Goal: Task Accomplishment & Management: Use online tool/utility

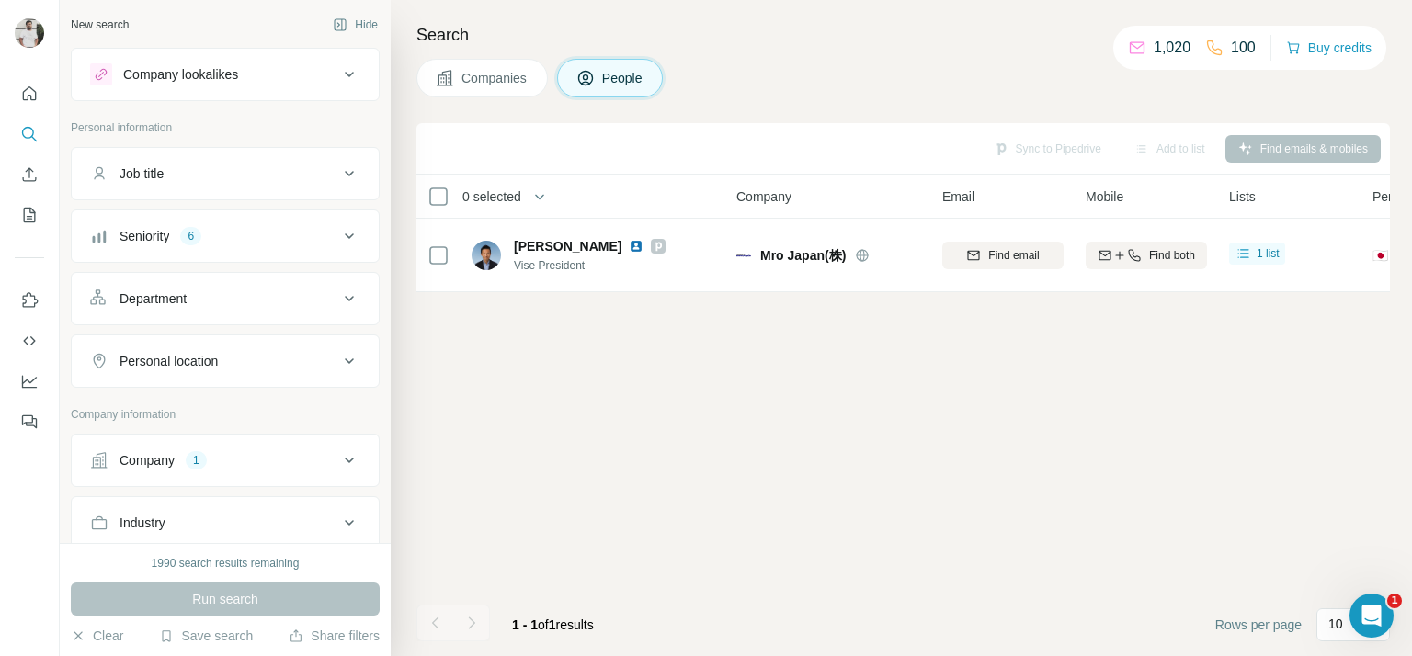
click at [227, 451] on div "Company 1" at bounding box center [214, 460] width 248 height 18
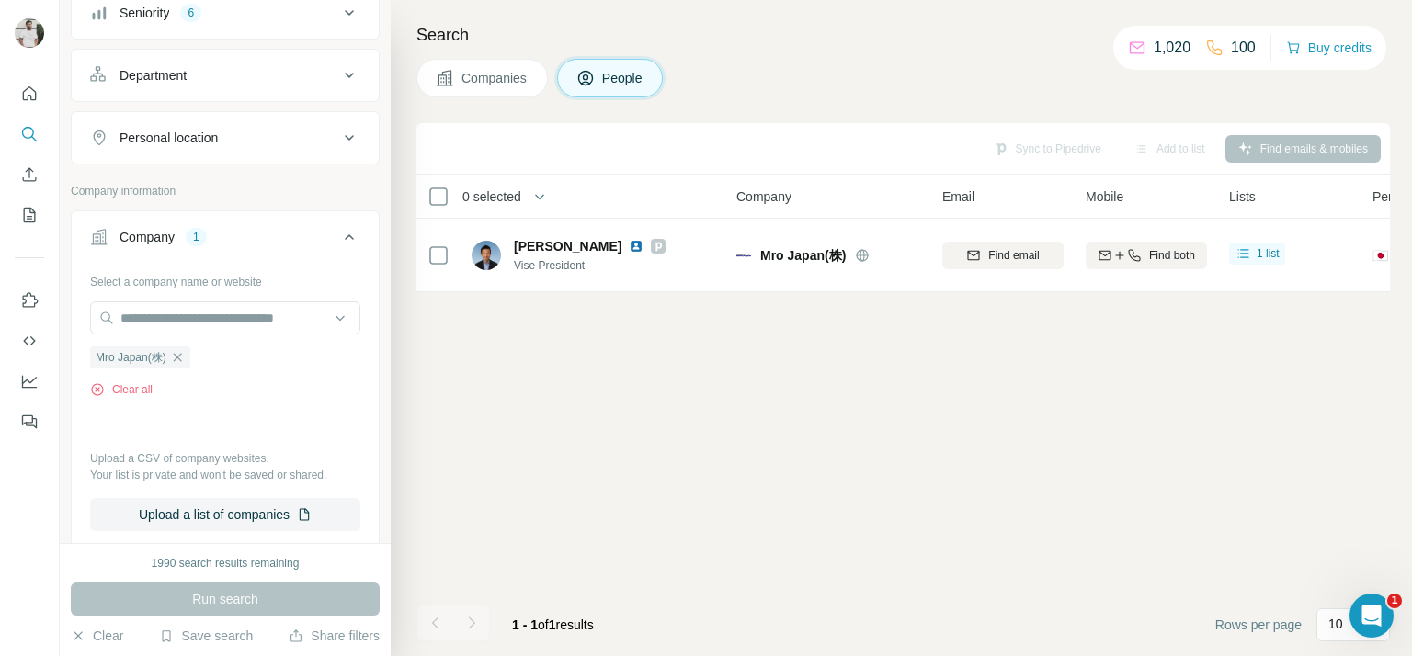
scroll to position [224, 0]
click at [136, 381] on button "Clear all" at bounding box center [121, 389] width 63 height 17
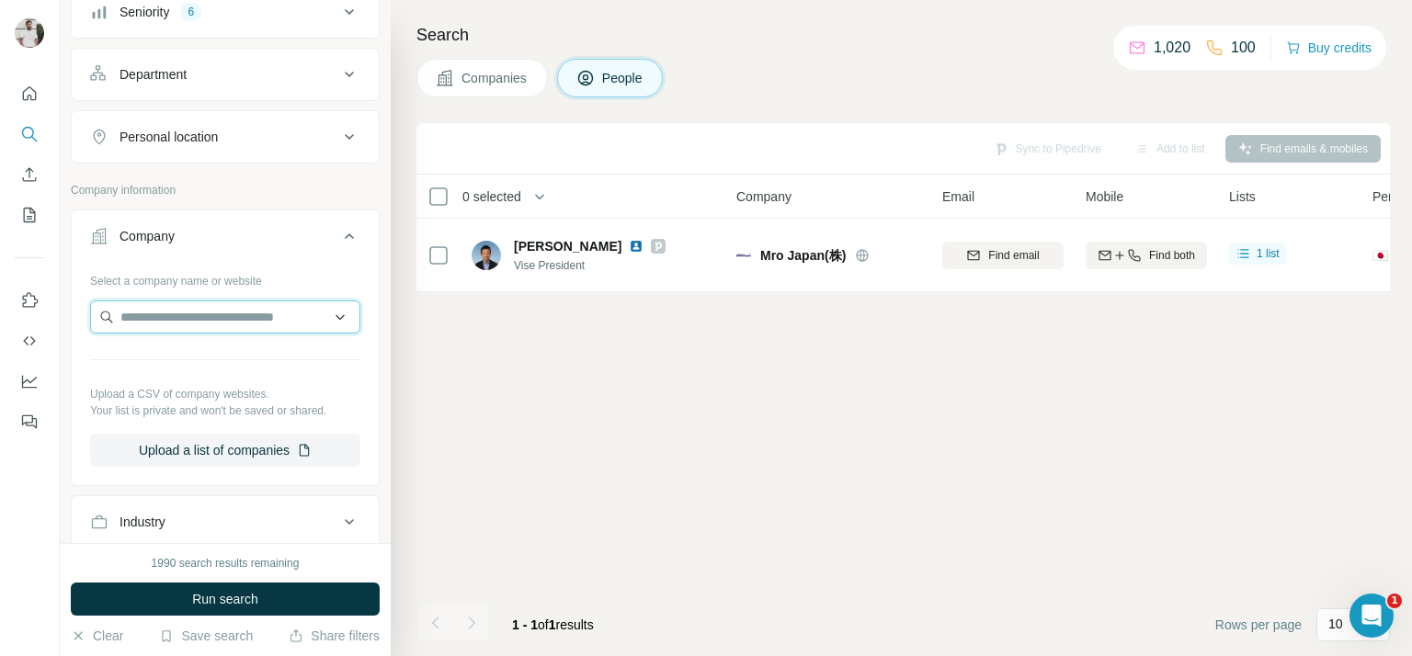
click at [172, 308] on input "text" at bounding box center [225, 317] width 270 height 33
paste input "**********"
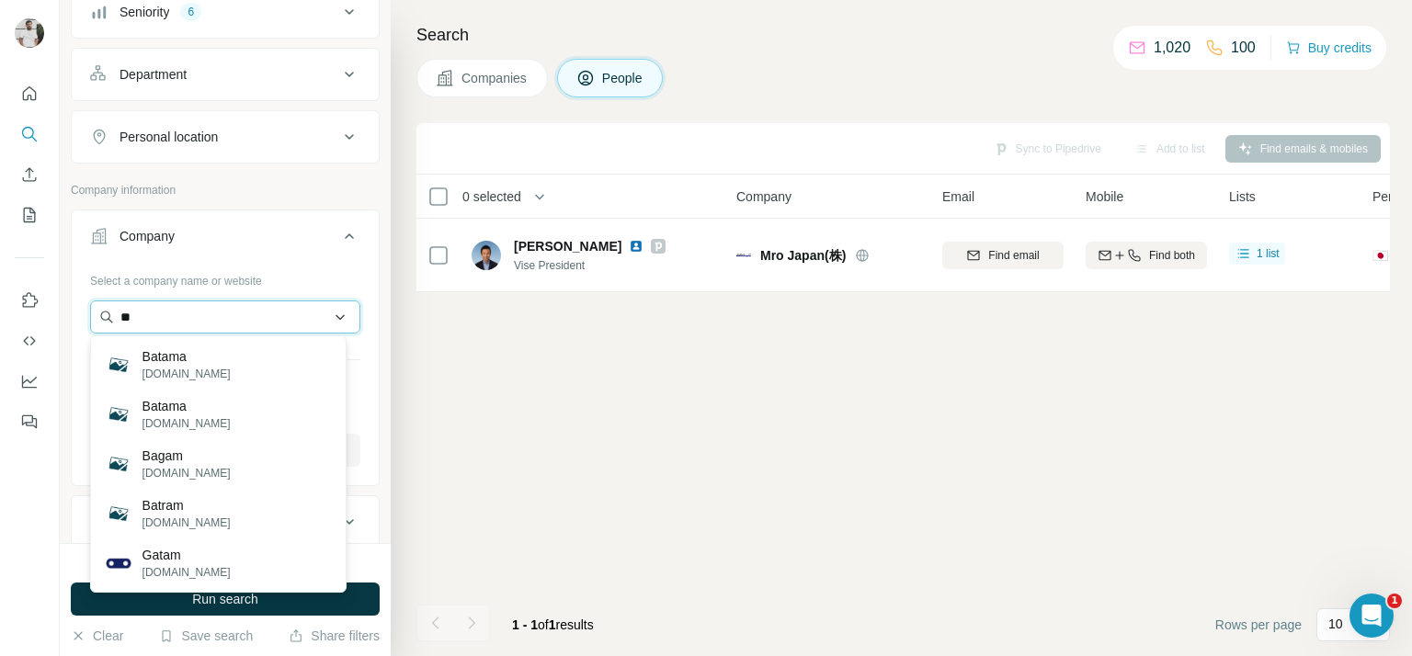
type input "*"
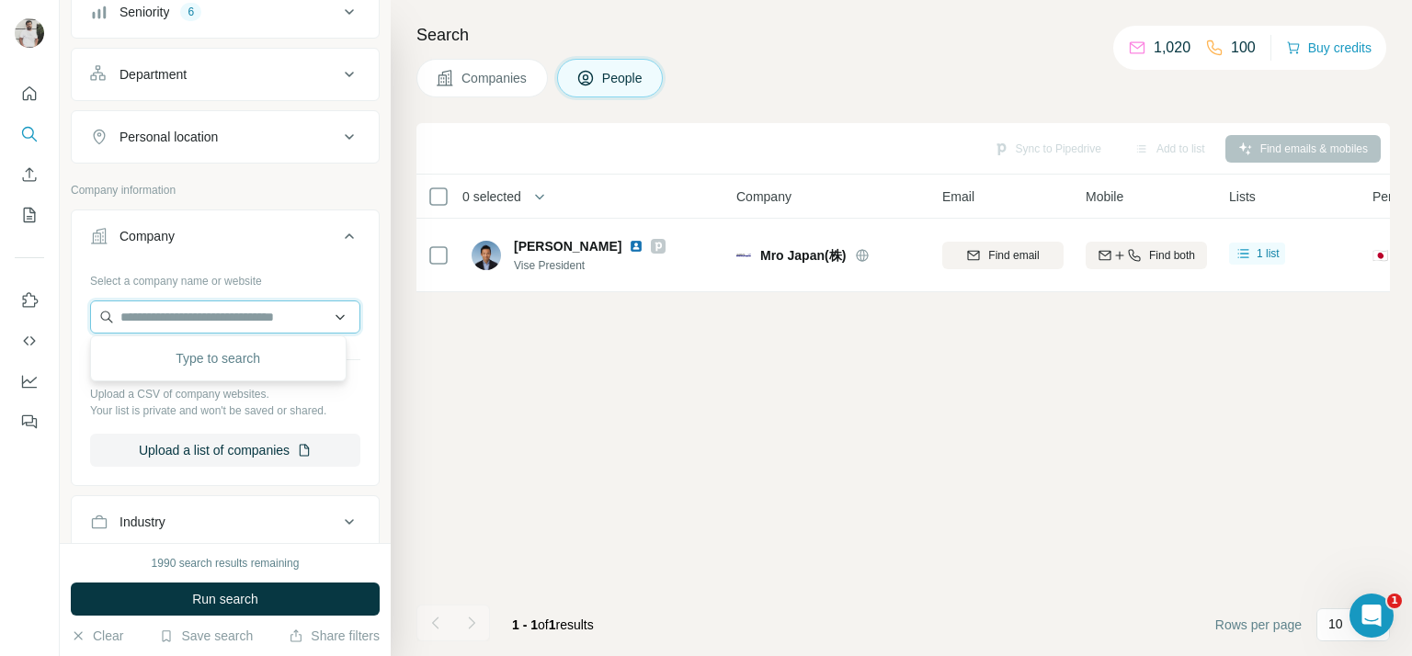
paste input "**********"
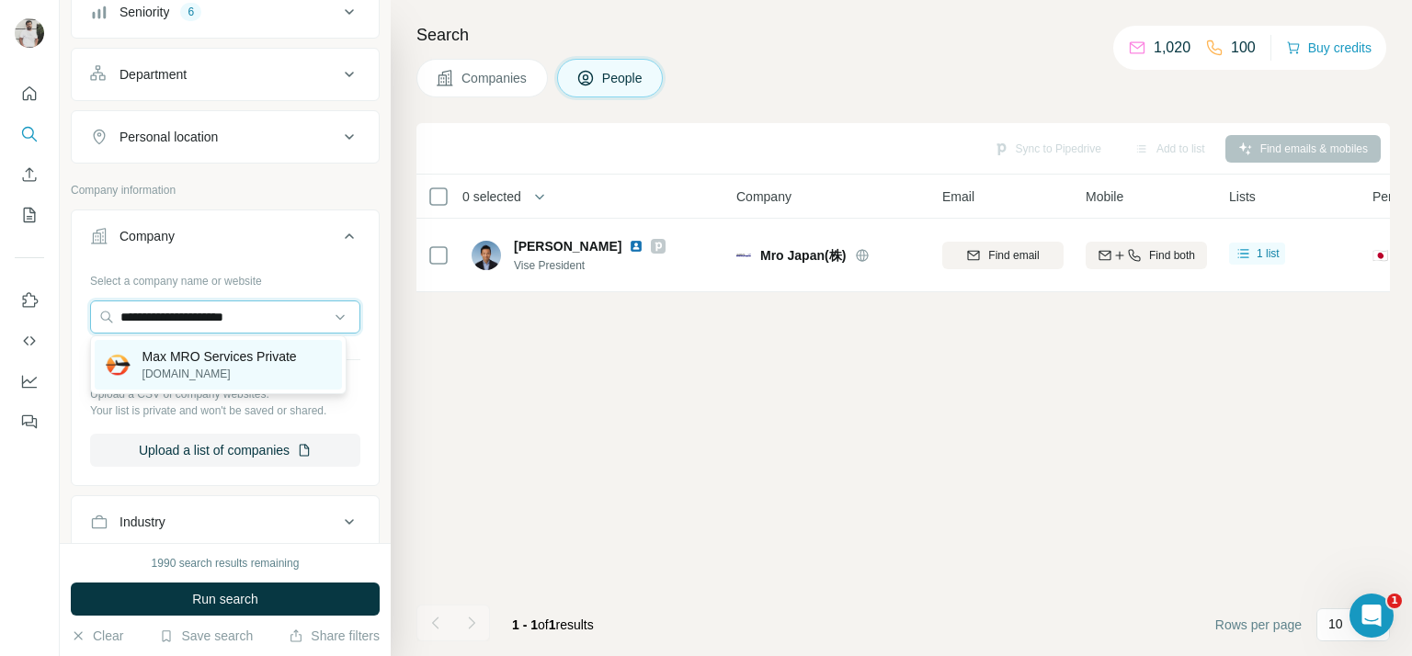
type input "**********"
click at [255, 363] on p "Max MRO Services Private" at bounding box center [219, 356] width 154 height 18
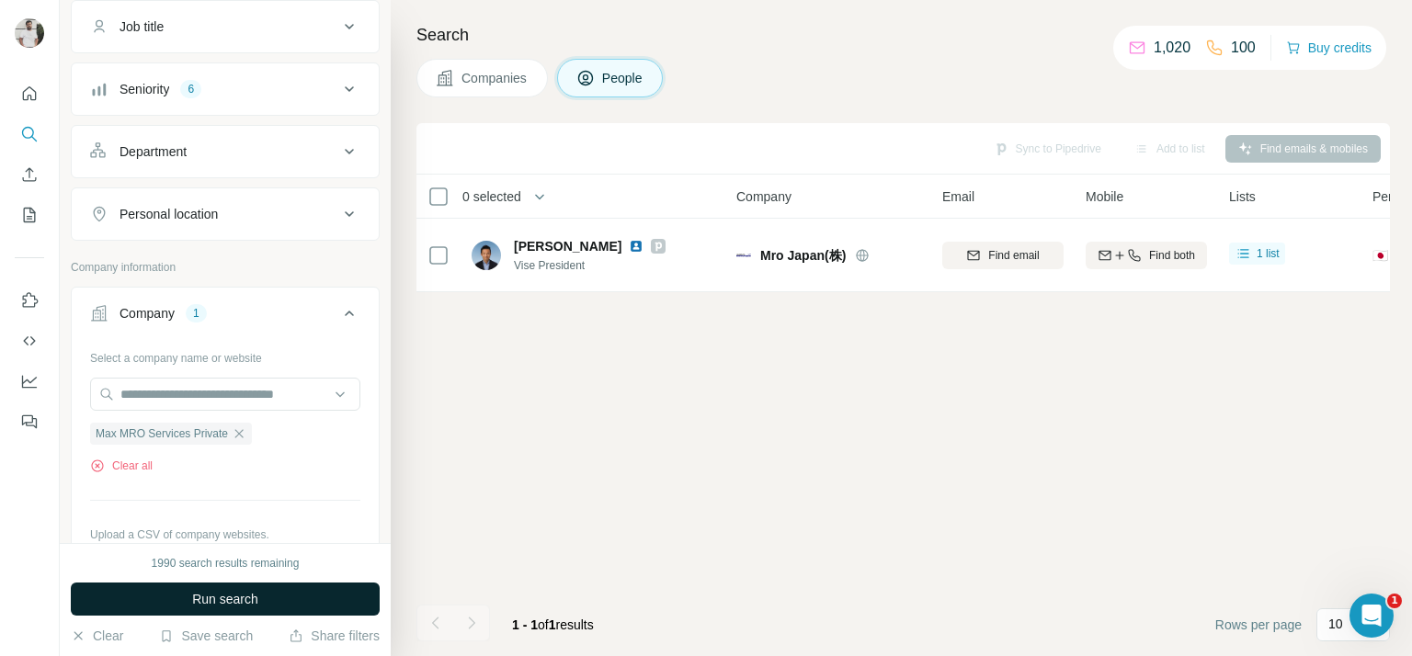
scroll to position [147, 0]
click at [223, 87] on div "Seniority 6" at bounding box center [214, 89] width 248 height 18
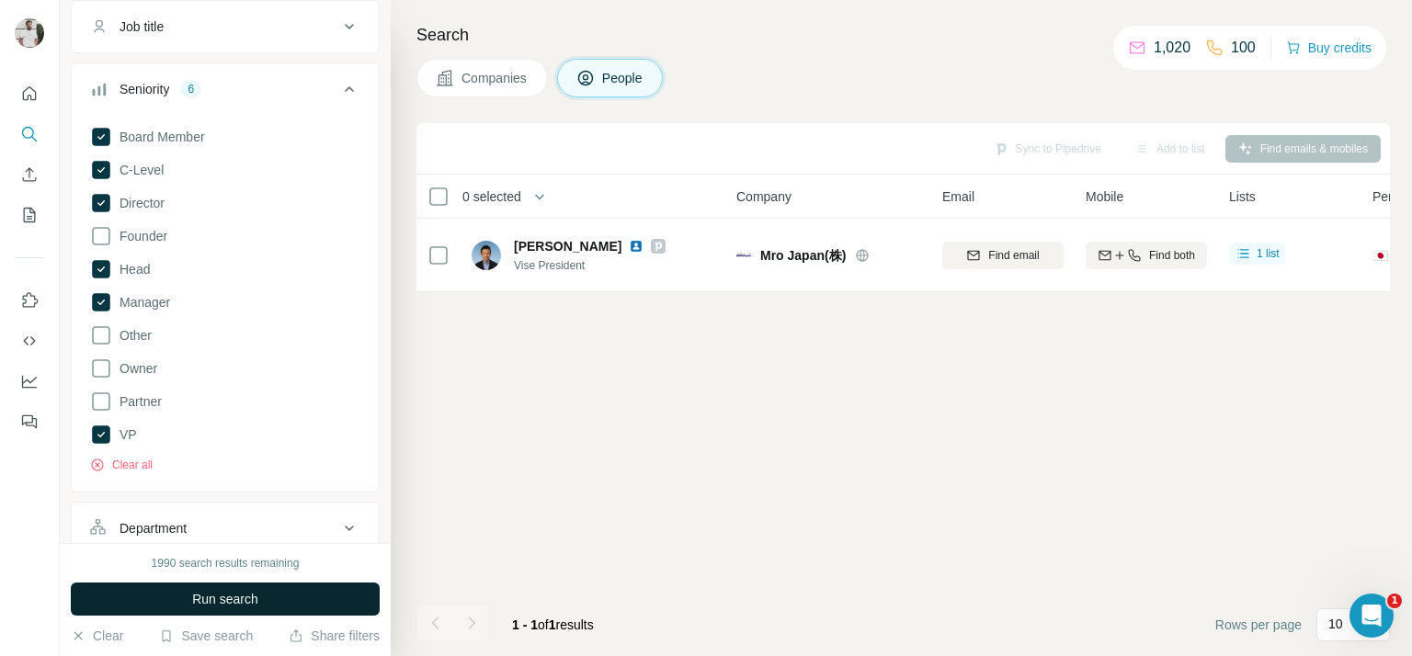
click at [245, 602] on span "Run search" at bounding box center [225, 599] width 66 height 18
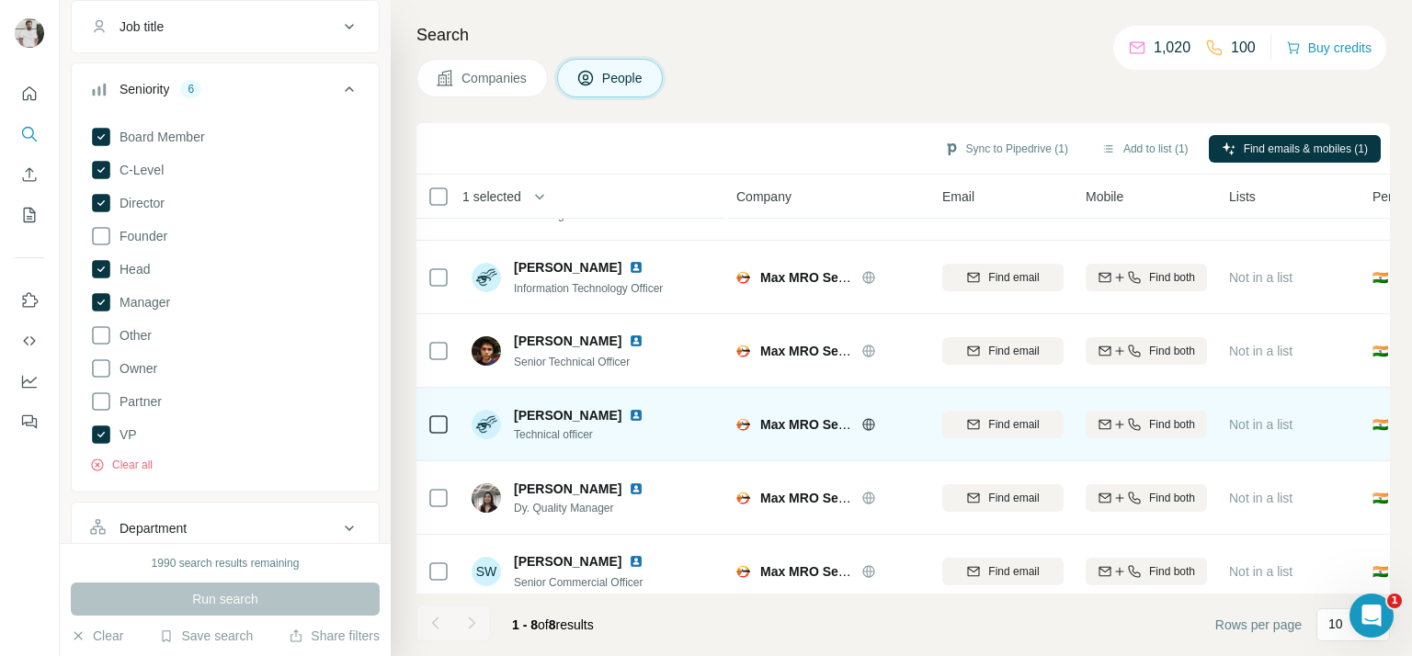
scroll to position [222, 0]
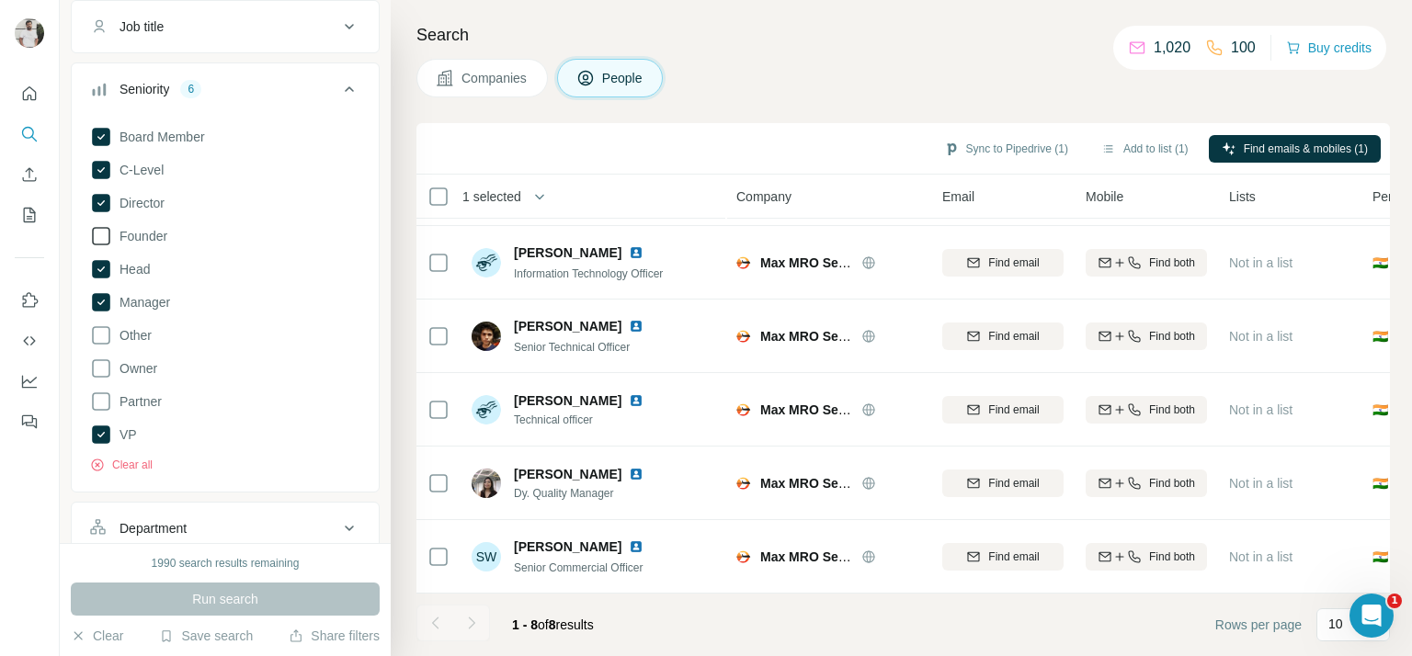
click at [112, 232] on span "Founder" at bounding box center [139, 236] width 55 height 18
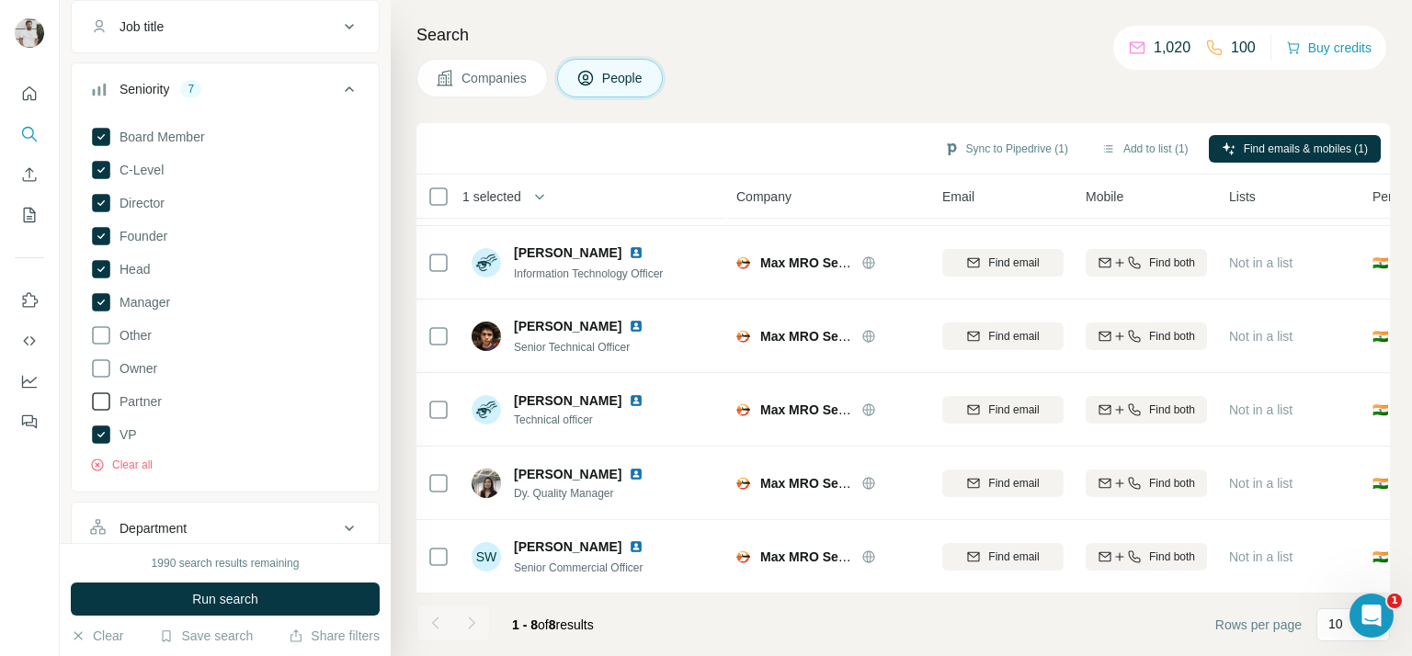
click at [147, 394] on span "Partner" at bounding box center [137, 402] width 50 height 18
click at [246, 587] on button "Run search" at bounding box center [225, 599] width 309 height 33
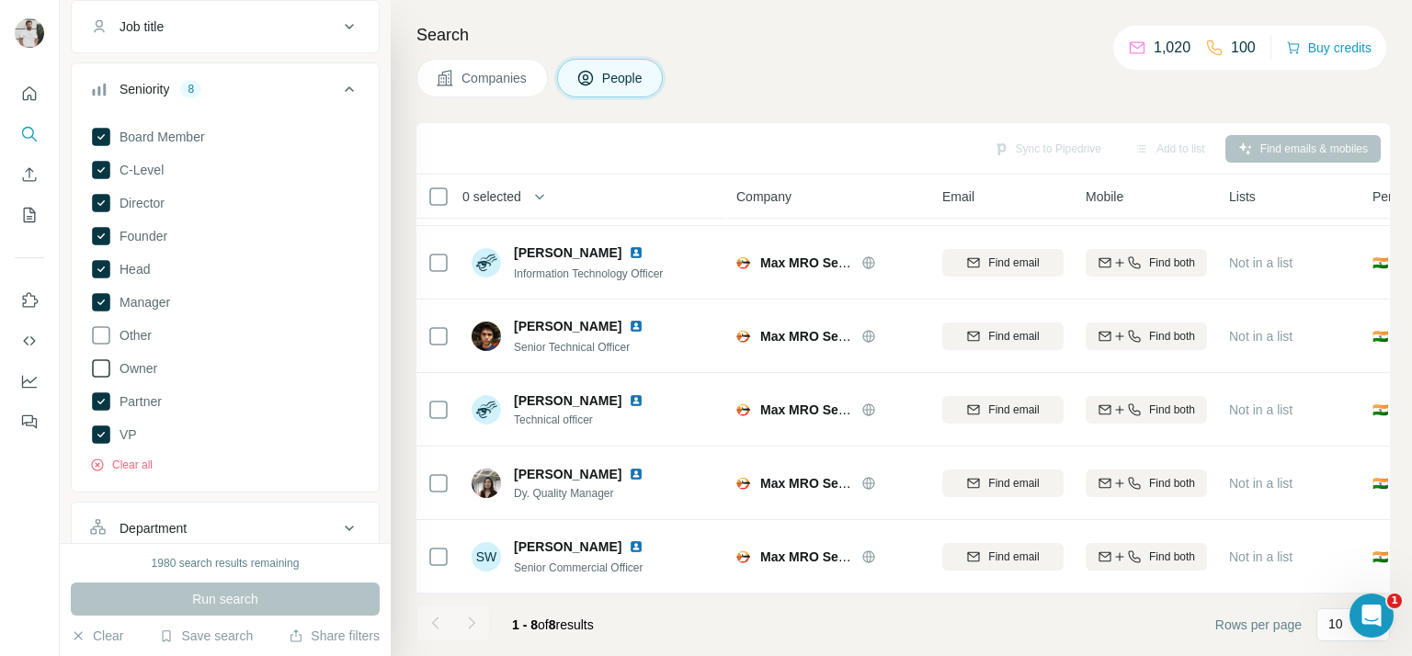
drag, startPoint x: 132, startPoint y: 331, endPoint x: 137, endPoint y: 363, distance: 32.5
click at [136, 345] on label "Other" at bounding box center [121, 336] width 62 height 22
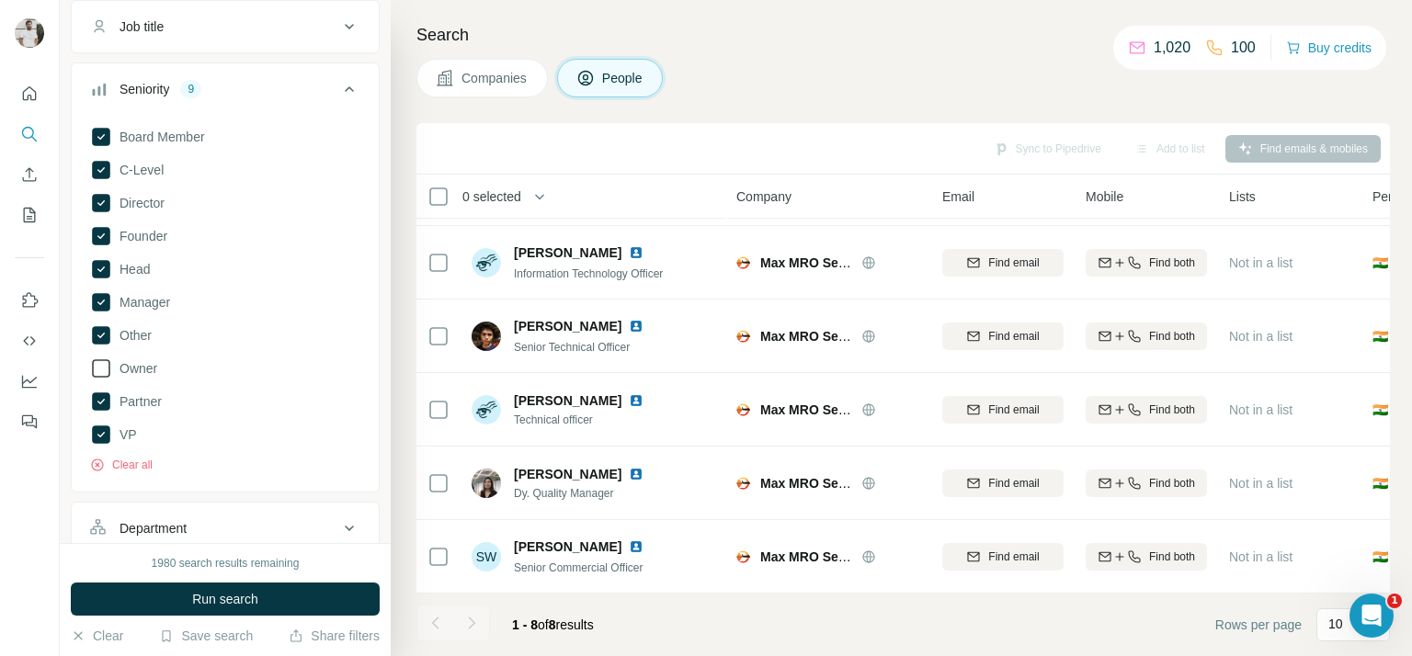
click at [138, 370] on span "Owner" at bounding box center [134, 368] width 45 height 18
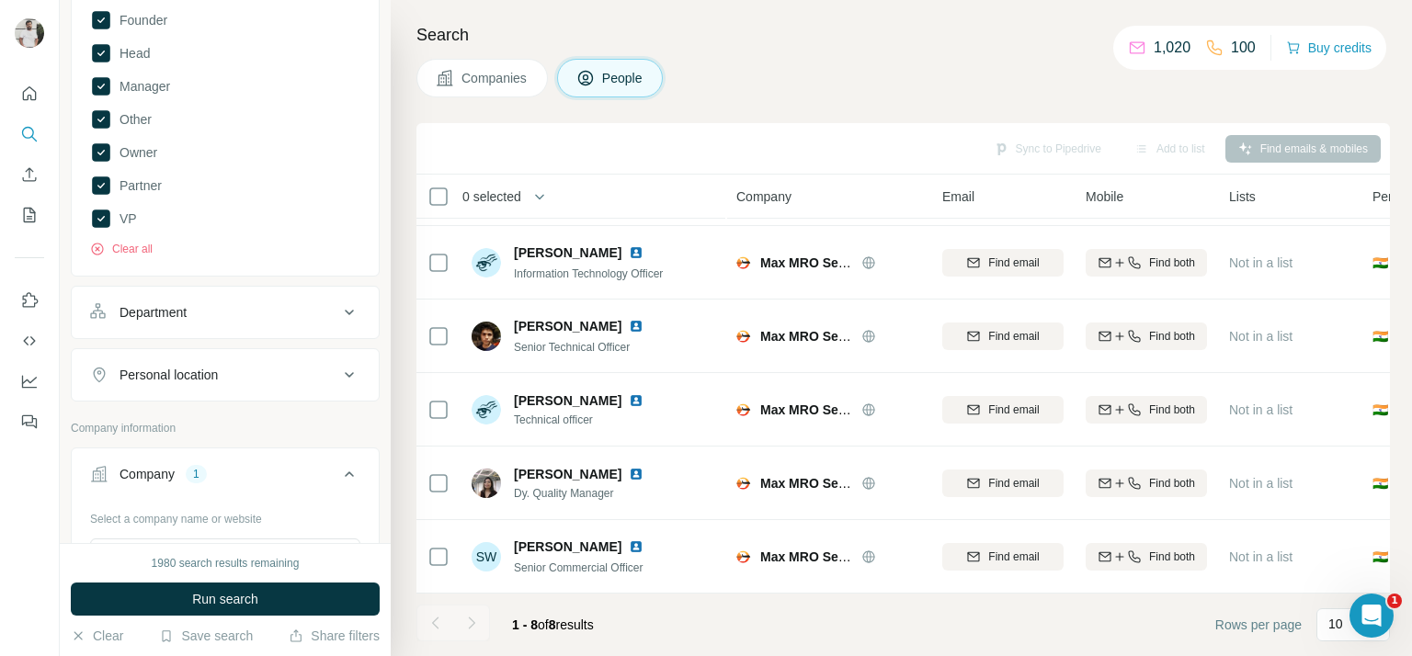
scroll to position [357, 0]
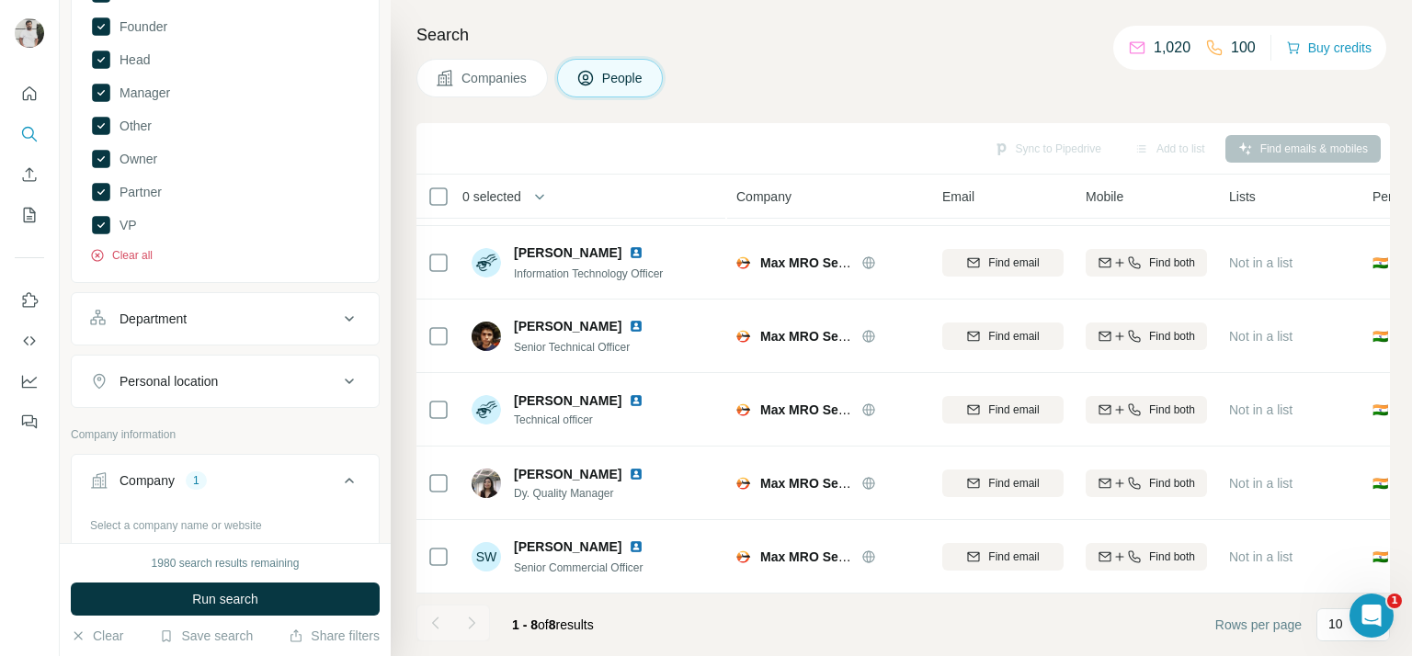
click at [149, 250] on button "Clear all" at bounding box center [121, 255] width 63 height 17
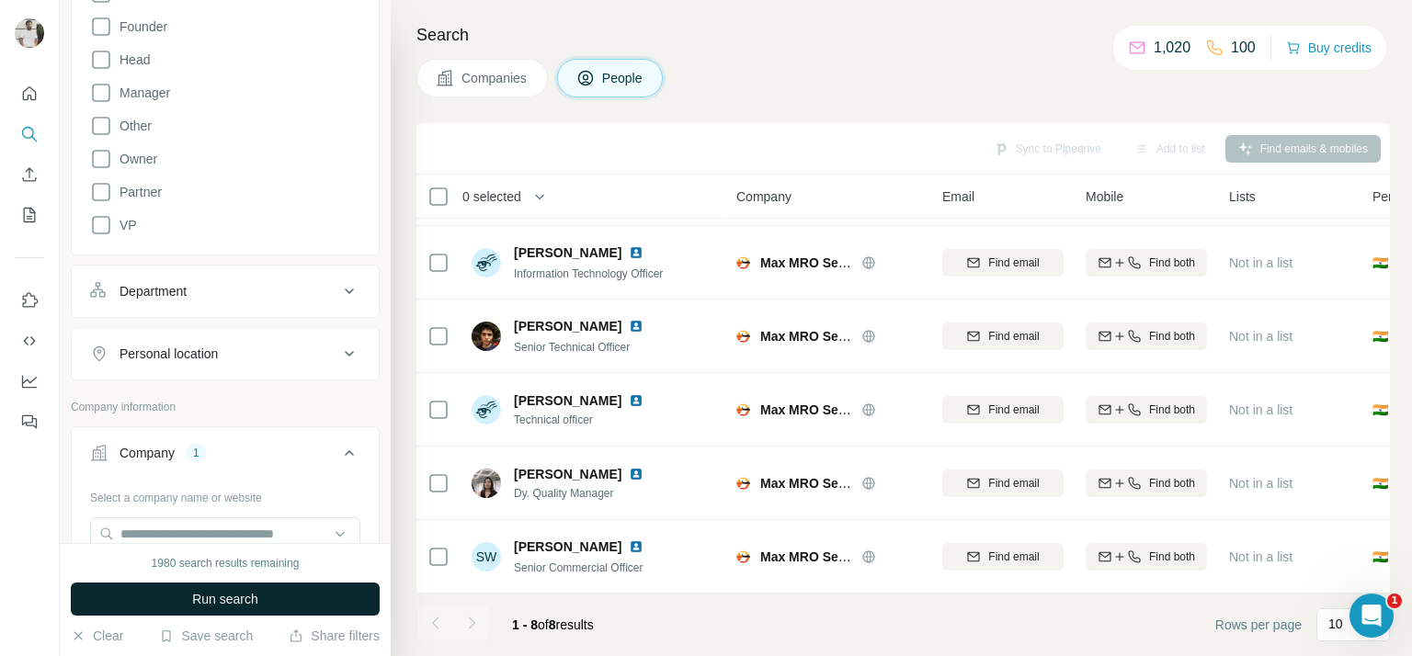
click at [269, 584] on button "Run search" at bounding box center [225, 599] width 309 height 33
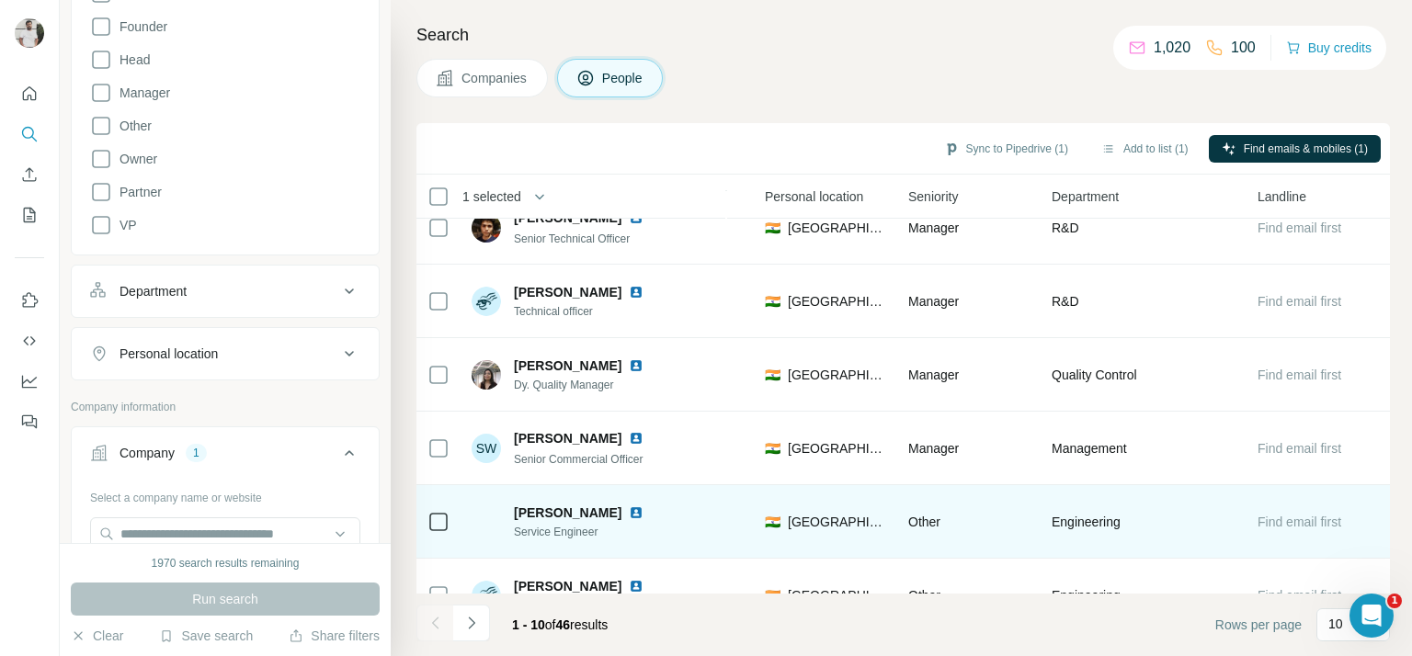
scroll to position [370, 617]
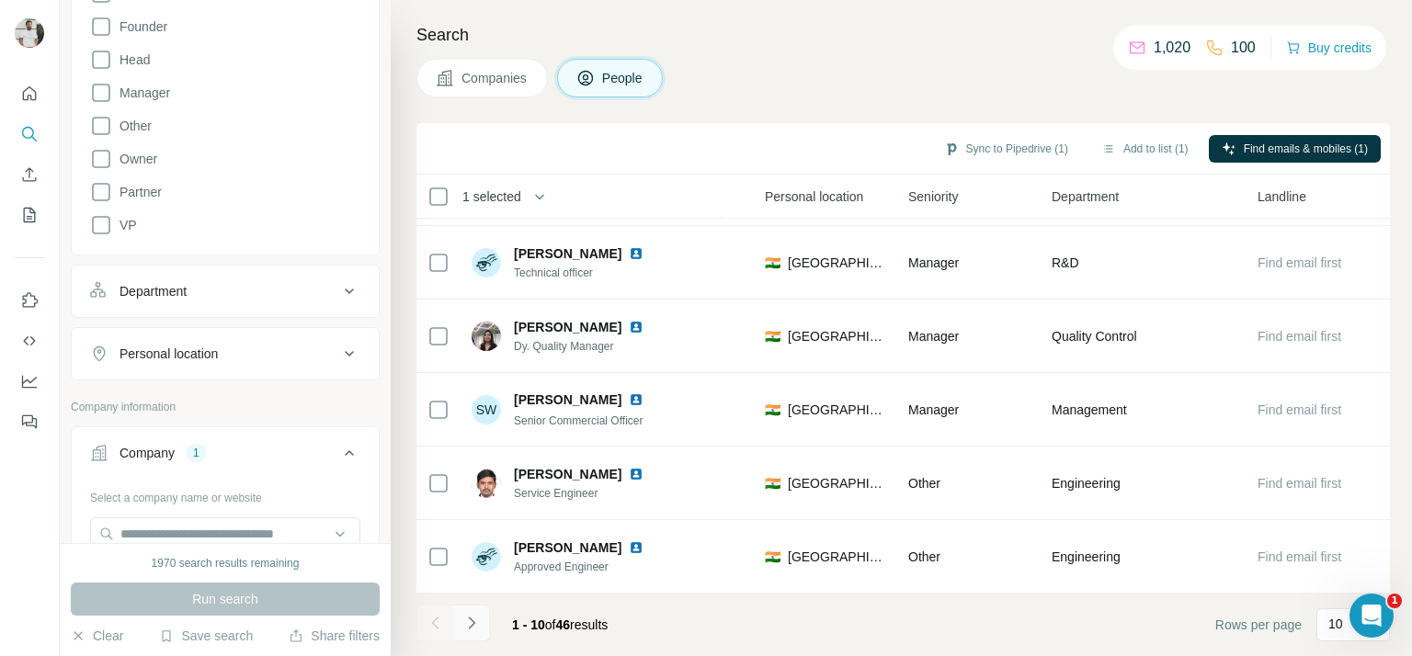
click at [473, 625] on icon "Navigate to next page" at bounding box center [471, 623] width 18 height 18
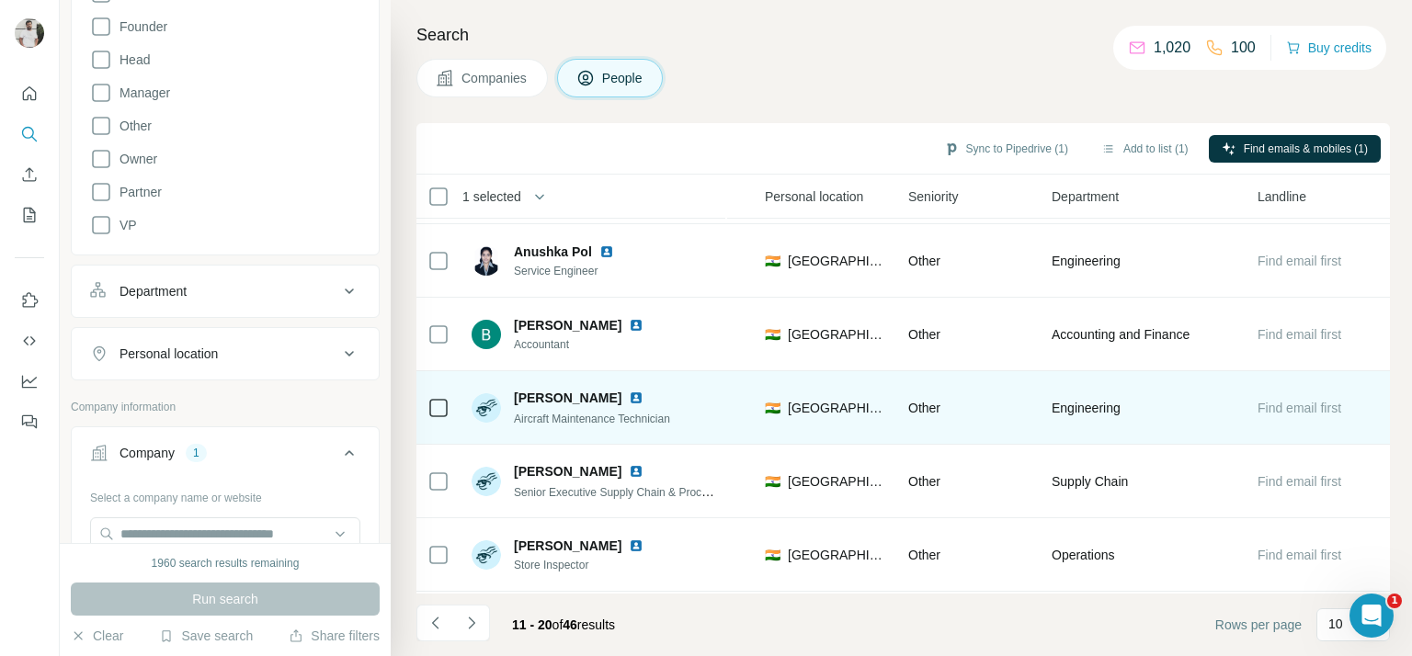
scroll to position [0, 617]
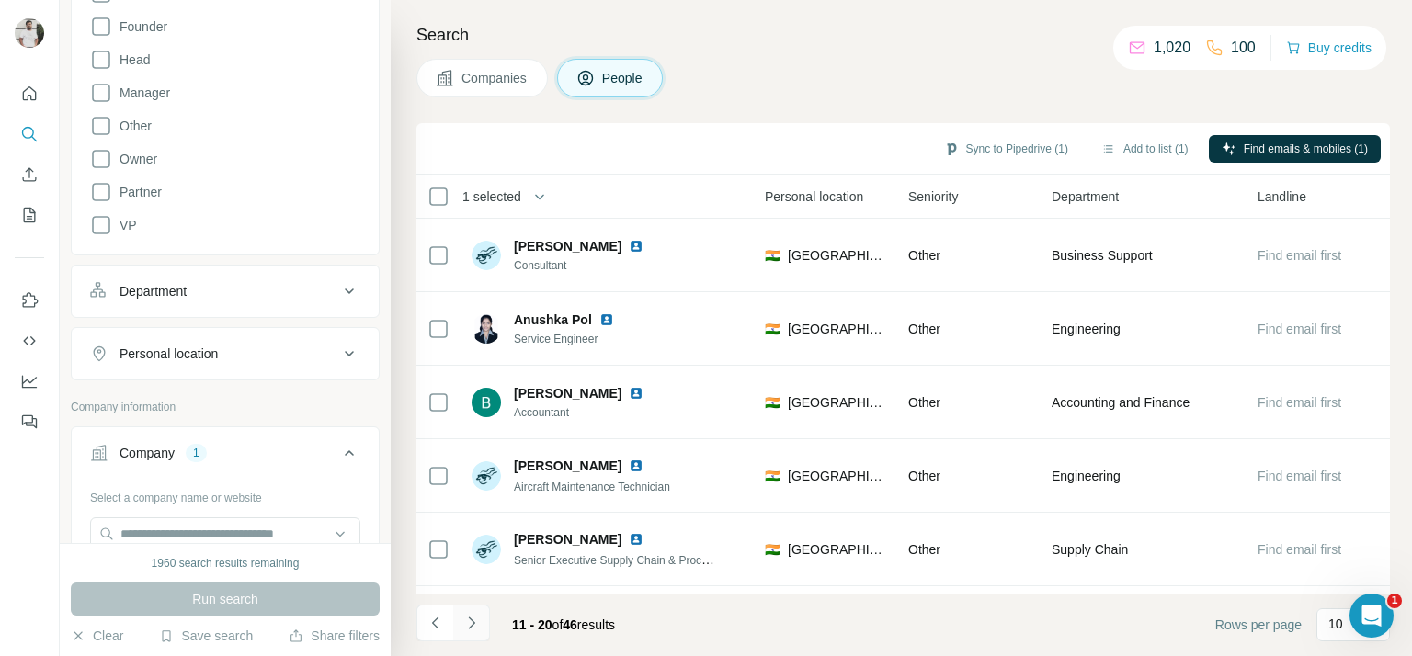
click at [463, 621] on icon "Navigate to next page" at bounding box center [471, 623] width 18 height 18
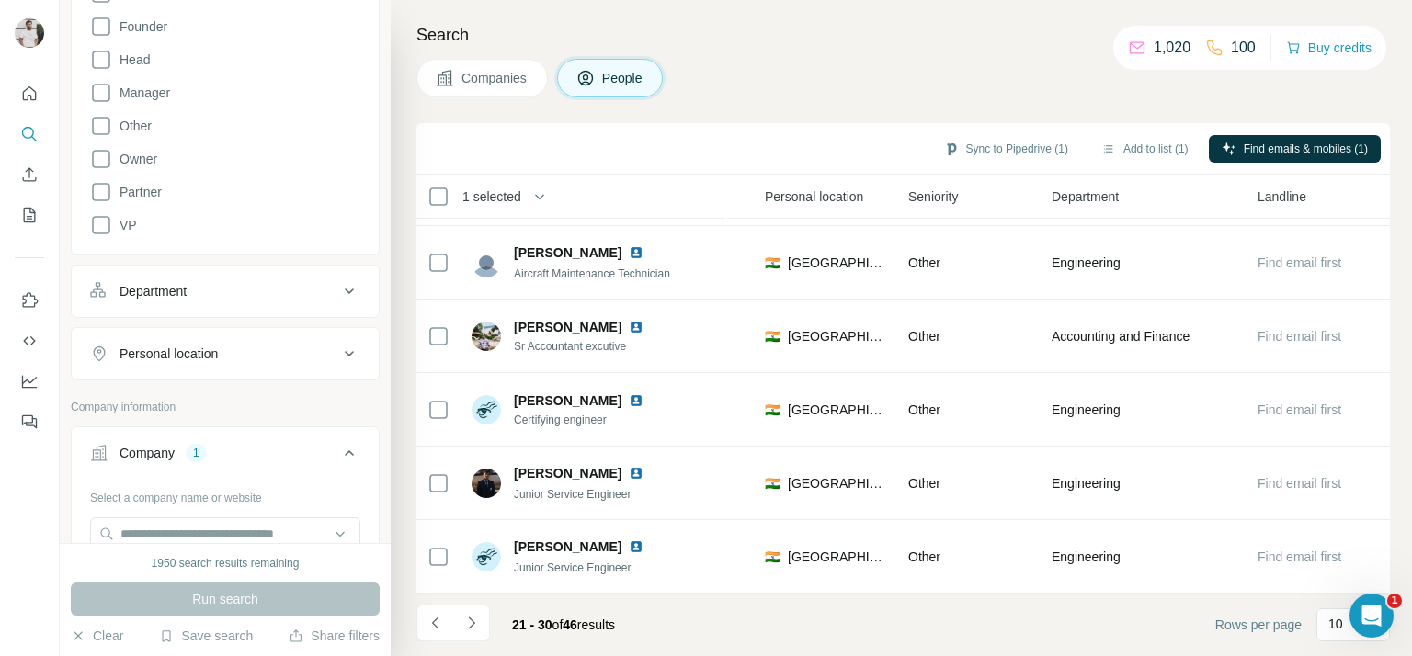
scroll to position [370, 617]
click at [480, 632] on button "Navigate to next page" at bounding box center [471, 623] width 37 height 37
click at [470, 610] on button "Navigate to next page" at bounding box center [471, 623] width 37 height 37
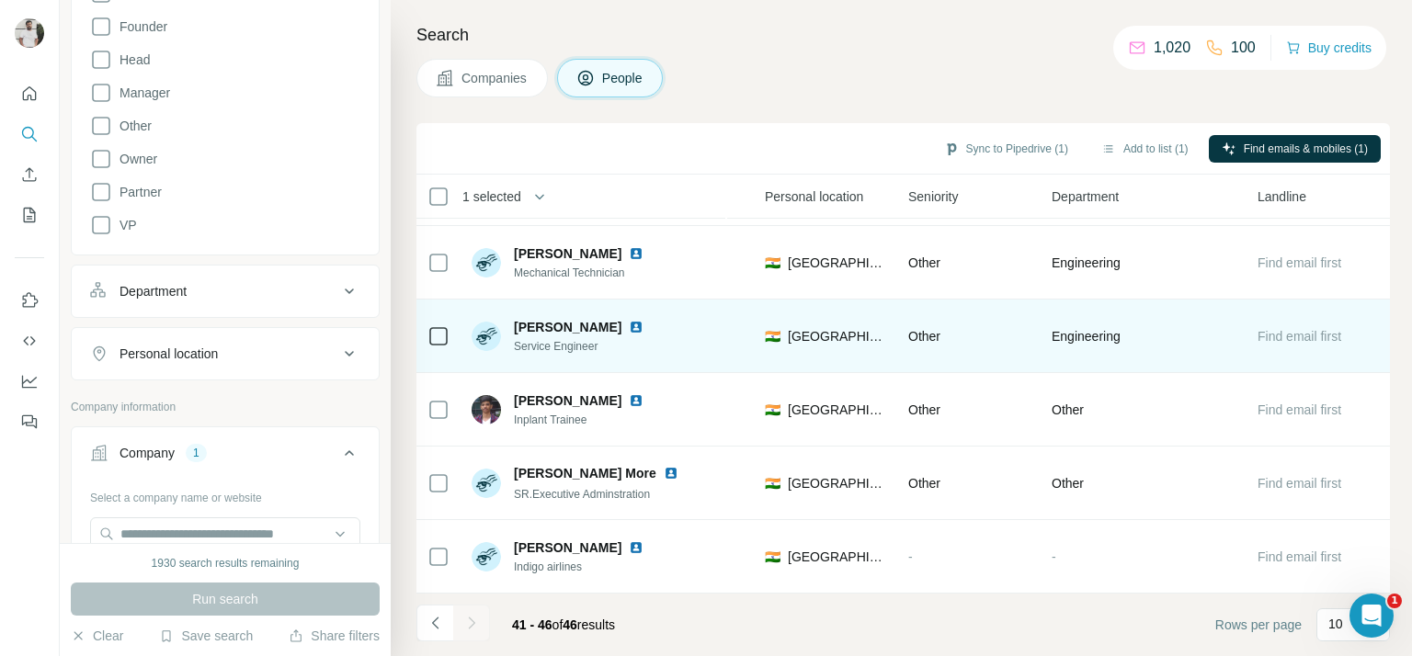
scroll to position [0, 617]
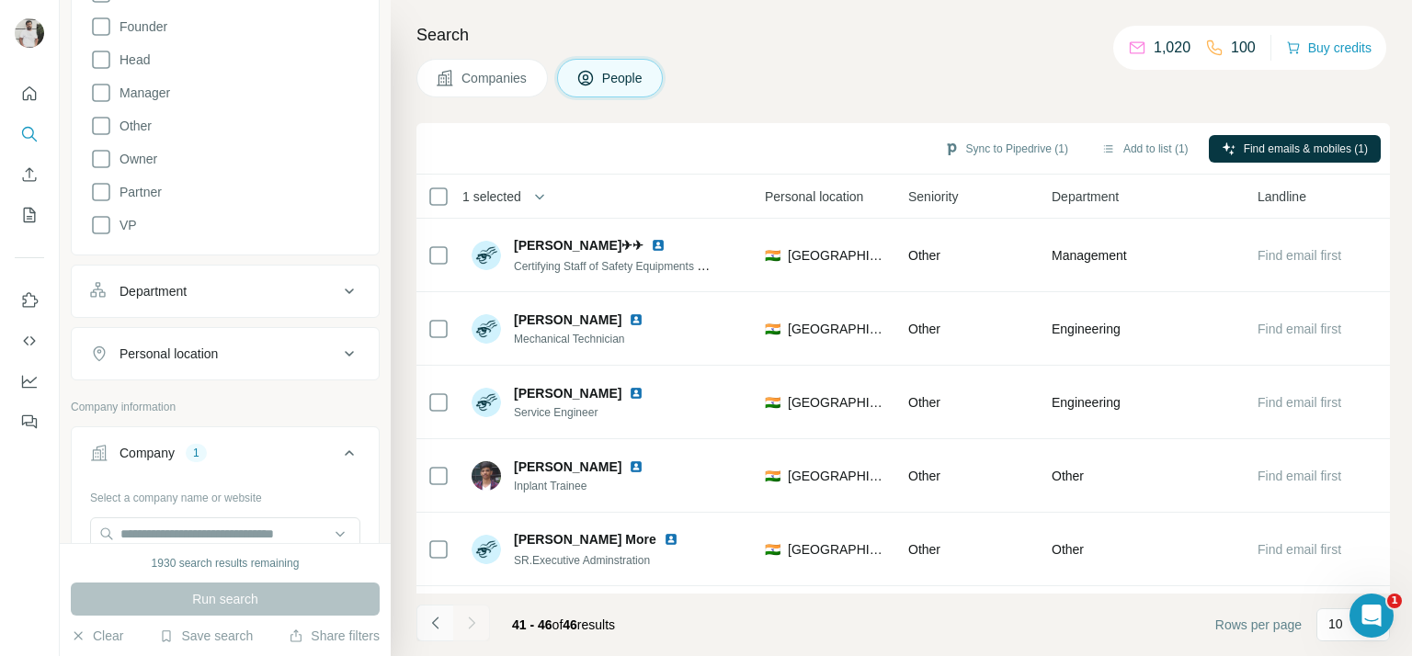
click at [445, 616] on button "Navigate to previous page" at bounding box center [434, 623] width 37 height 37
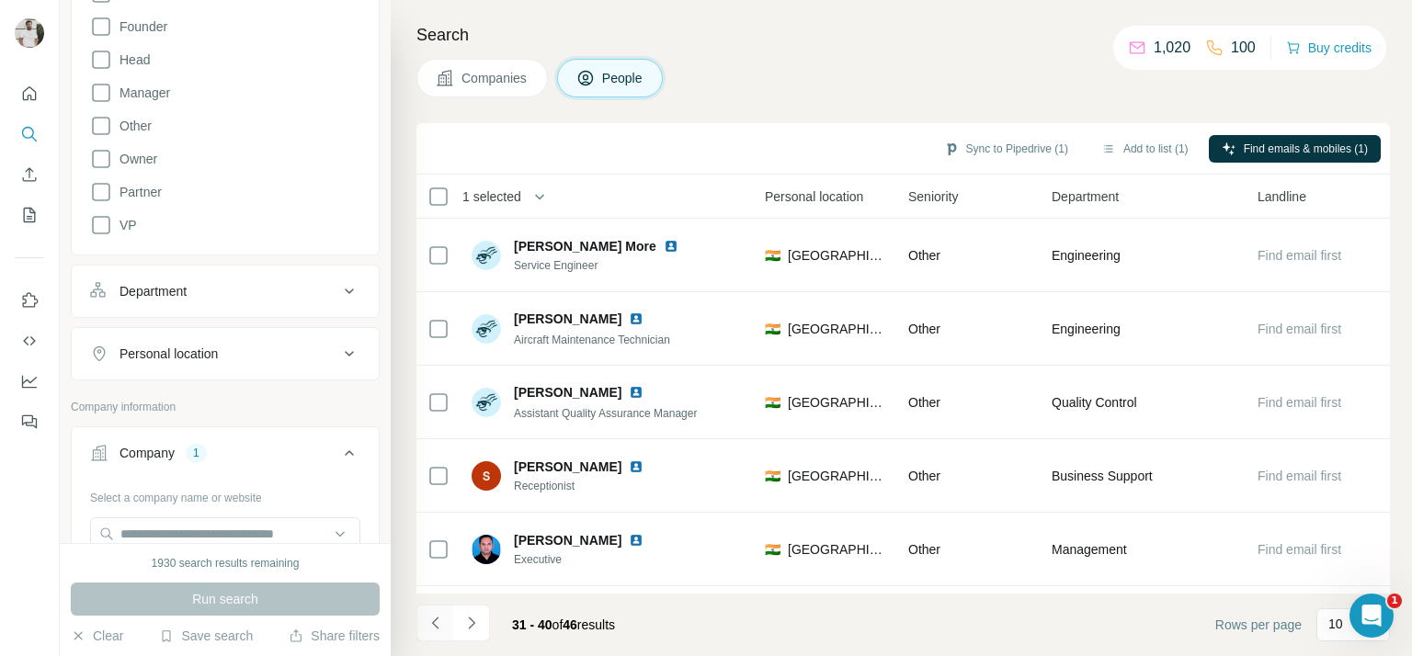
click at [445, 616] on button "Navigate to previous page" at bounding box center [434, 623] width 37 height 37
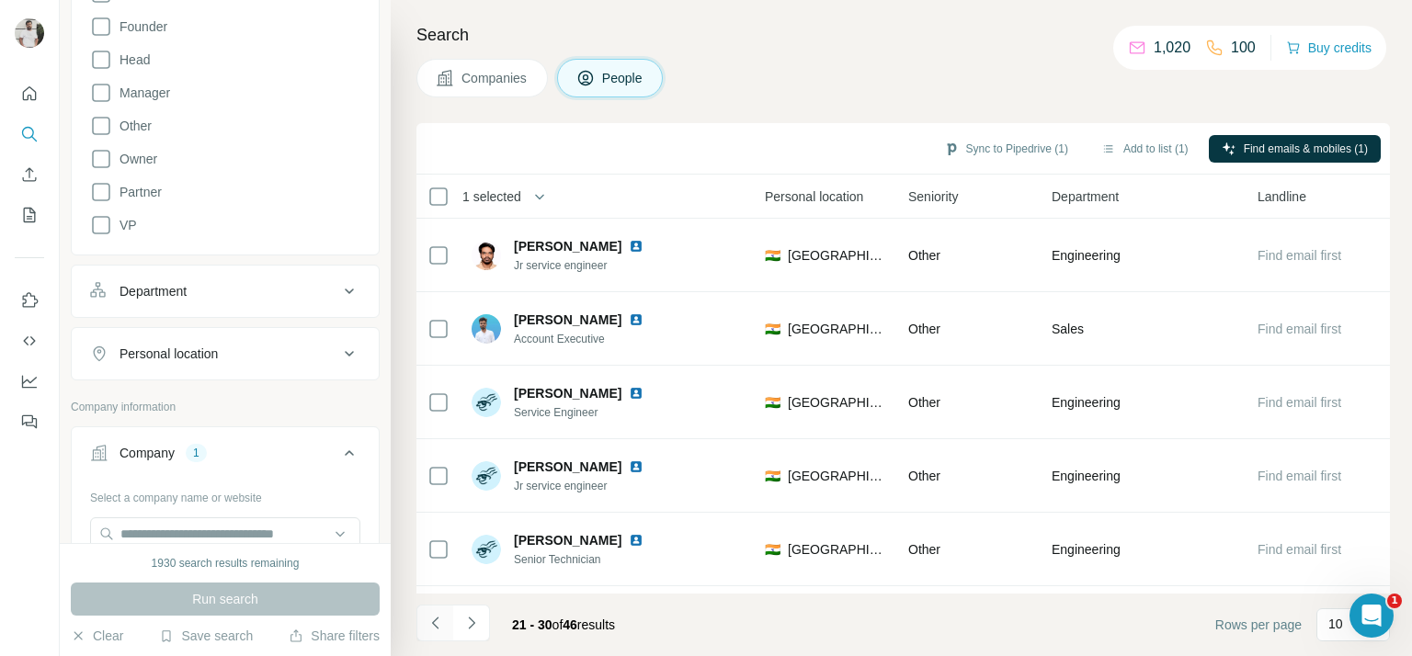
click at [445, 615] on button "Navigate to previous page" at bounding box center [434, 623] width 37 height 37
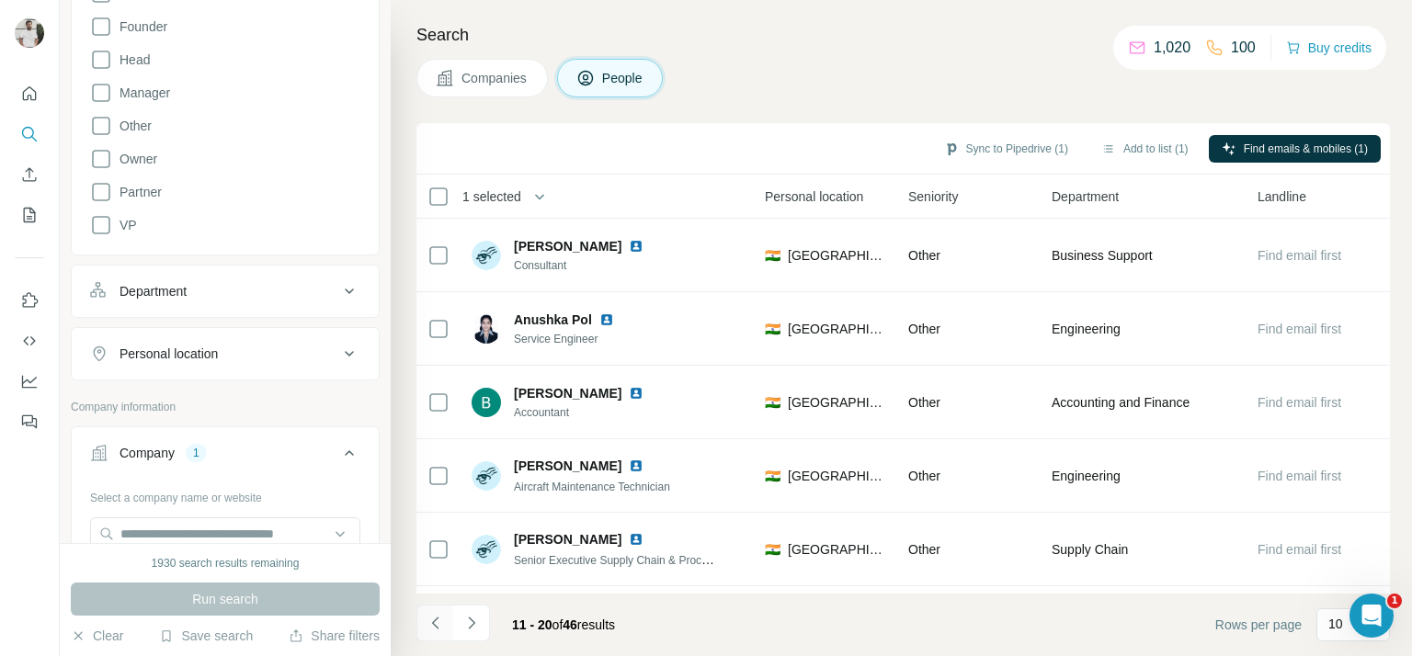
click at [445, 615] on button "Navigate to previous page" at bounding box center [434, 623] width 37 height 37
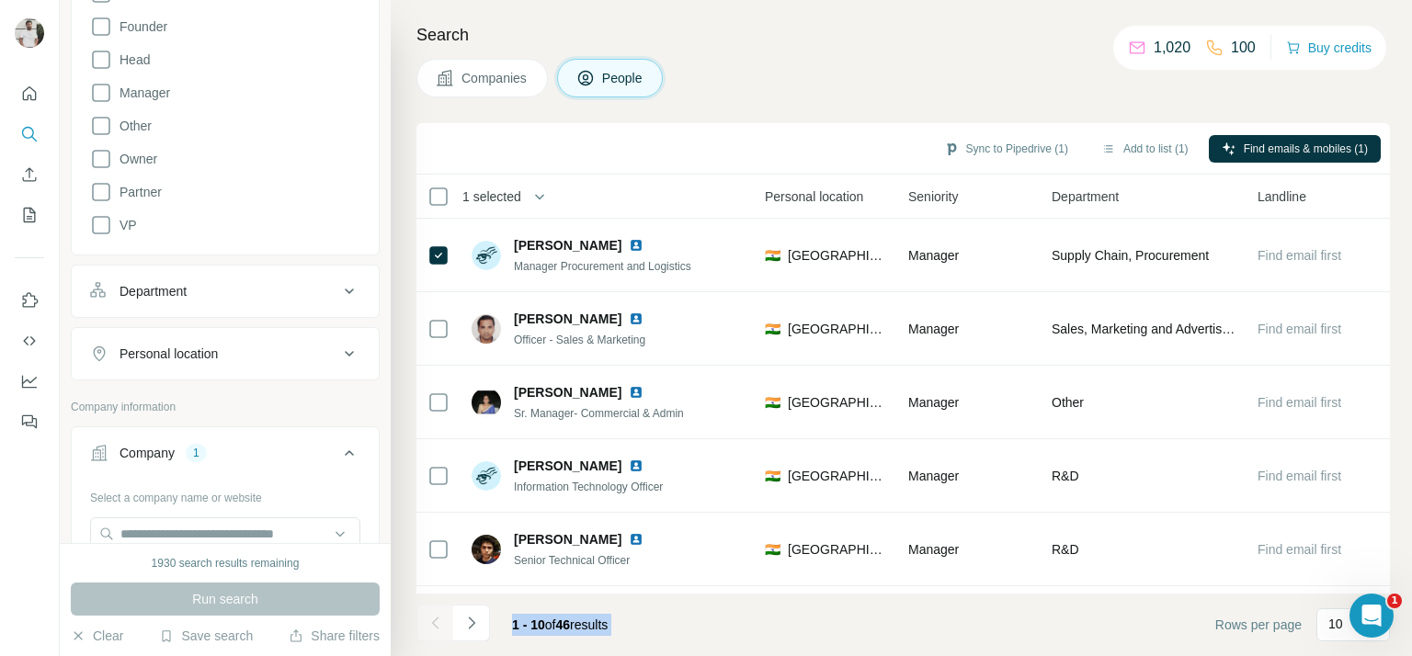
click at [445, 615] on div at bounding box center [434, 623] width 37 height 37
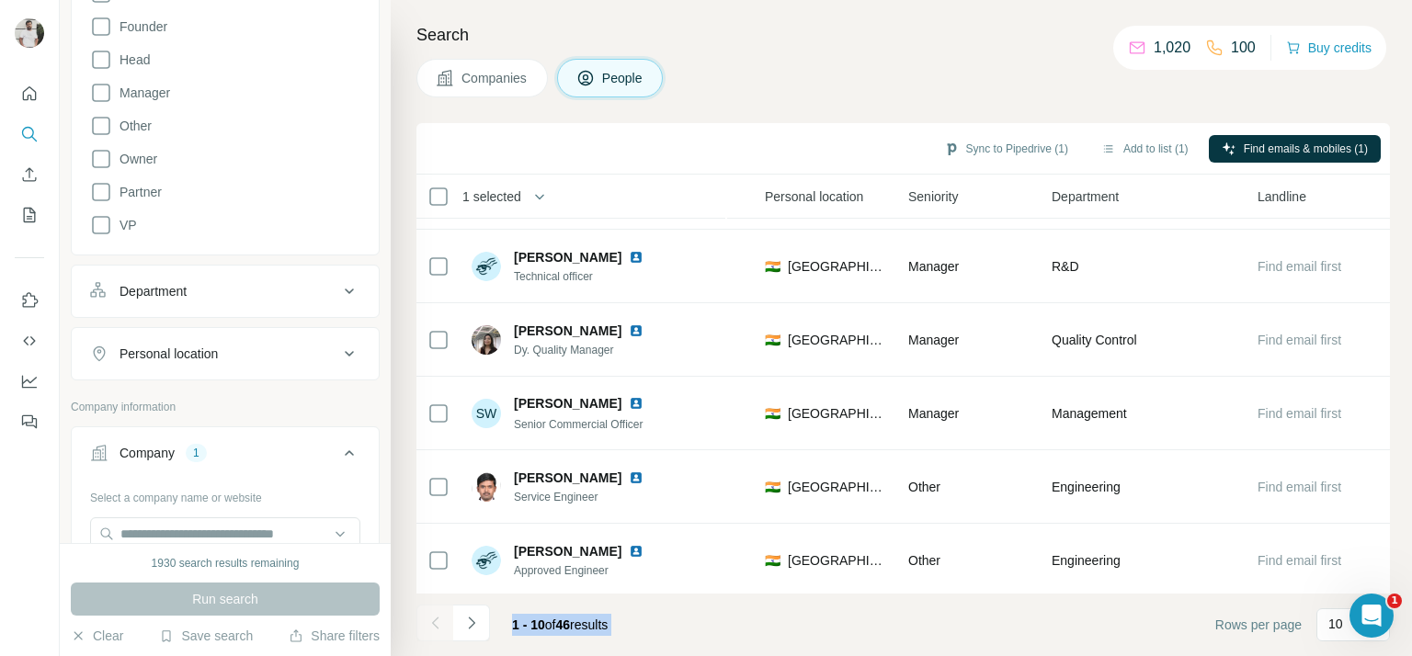
scroll to position [370, 617]
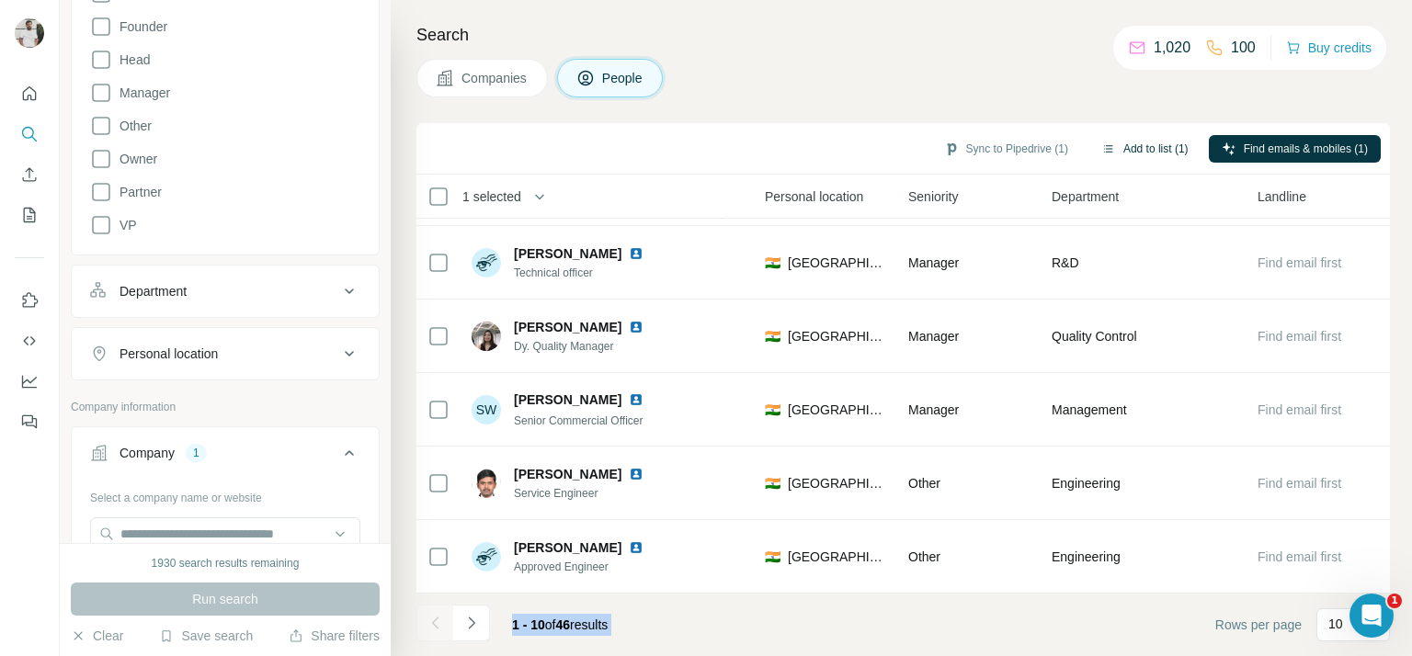
click at [1124, 147] on button "Add to list (1)" at bounding box center [1144, 149] width 113 height 28
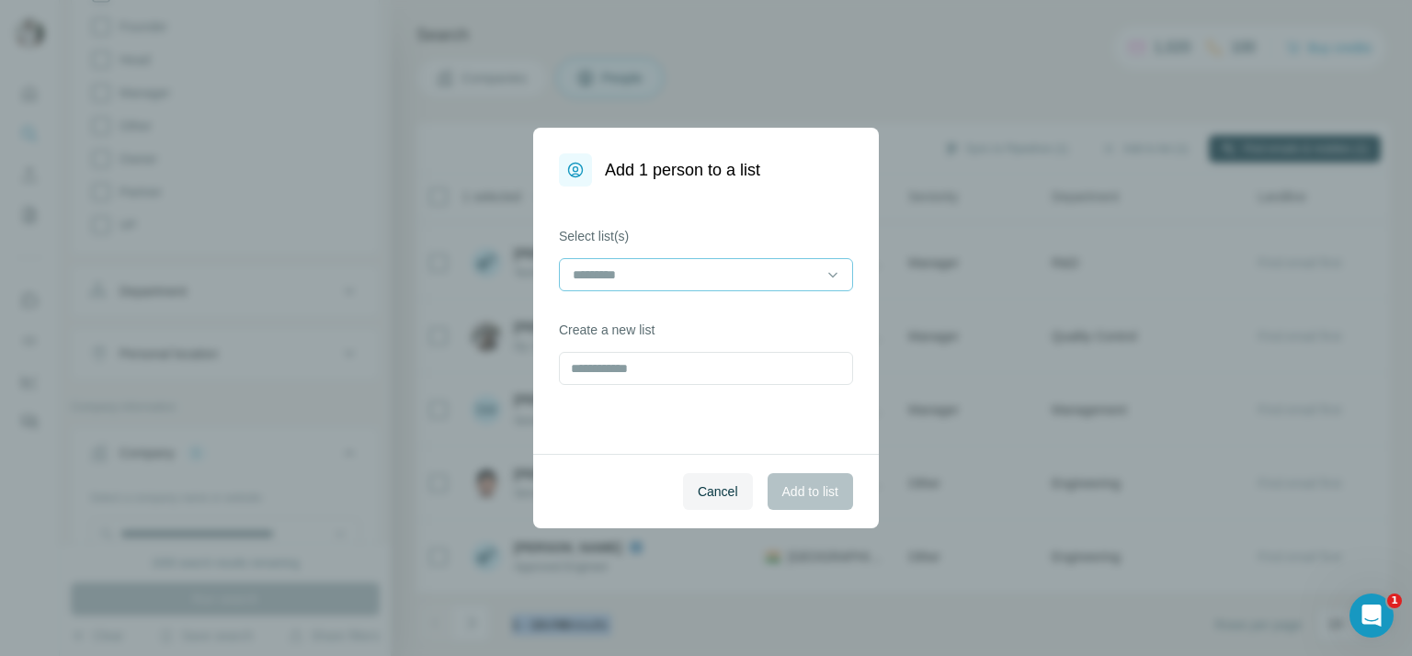
click at [598, 279] on input at bounding box center [695, 275] width 248 height 20
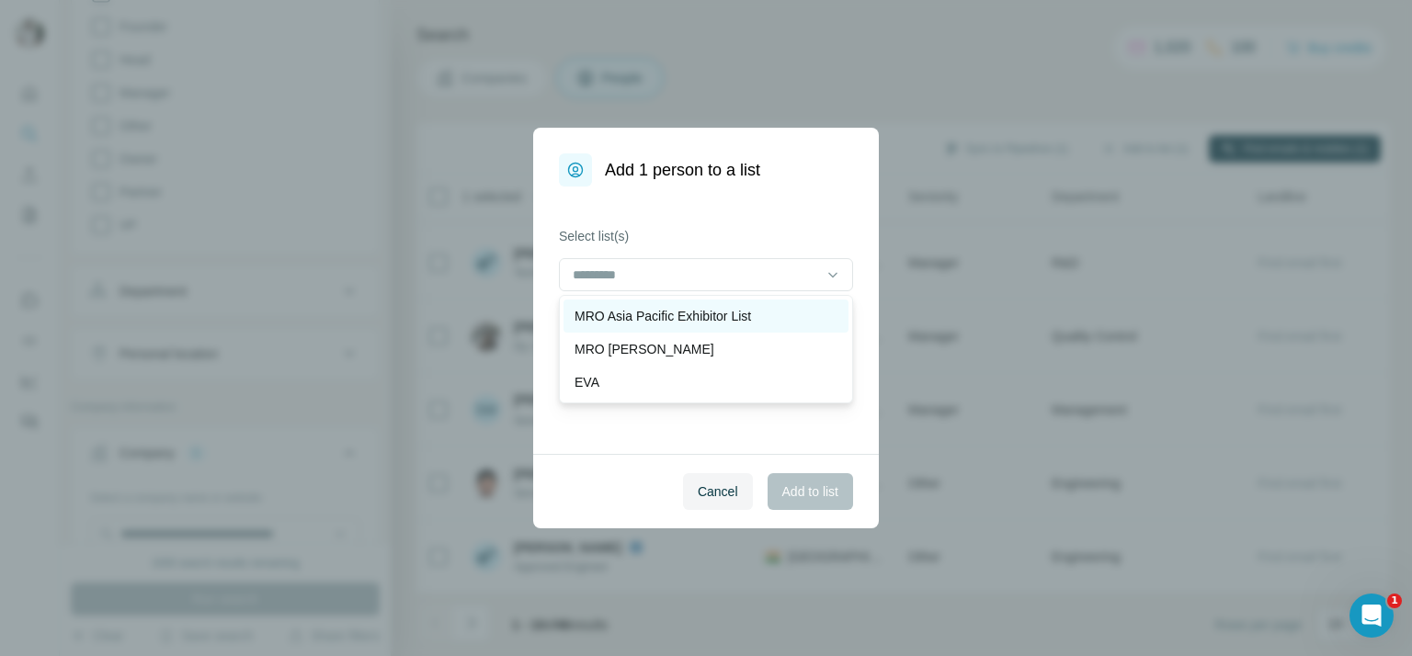
click at [636, 301] on div "MRO Asia Pacific Exhibitor List" at bounding box center [706, 316] width 285 height 33
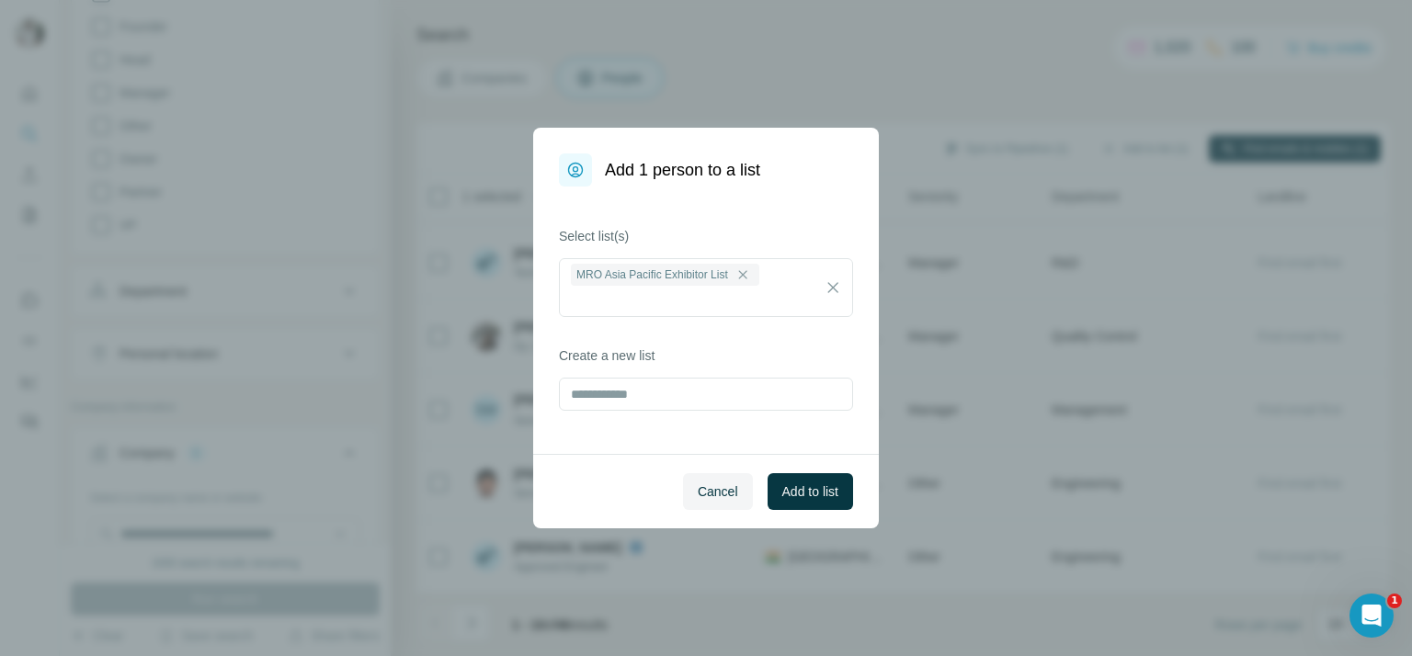
click at [802, 198] on div "Select list(s) MRO Asia Pacific Exhibitor List Create a new list" at bounding box center [706, 321] width 346 height 268
click at [837, 505] on button "Add to list" at bounding box center [810, 491] width 85 height 37
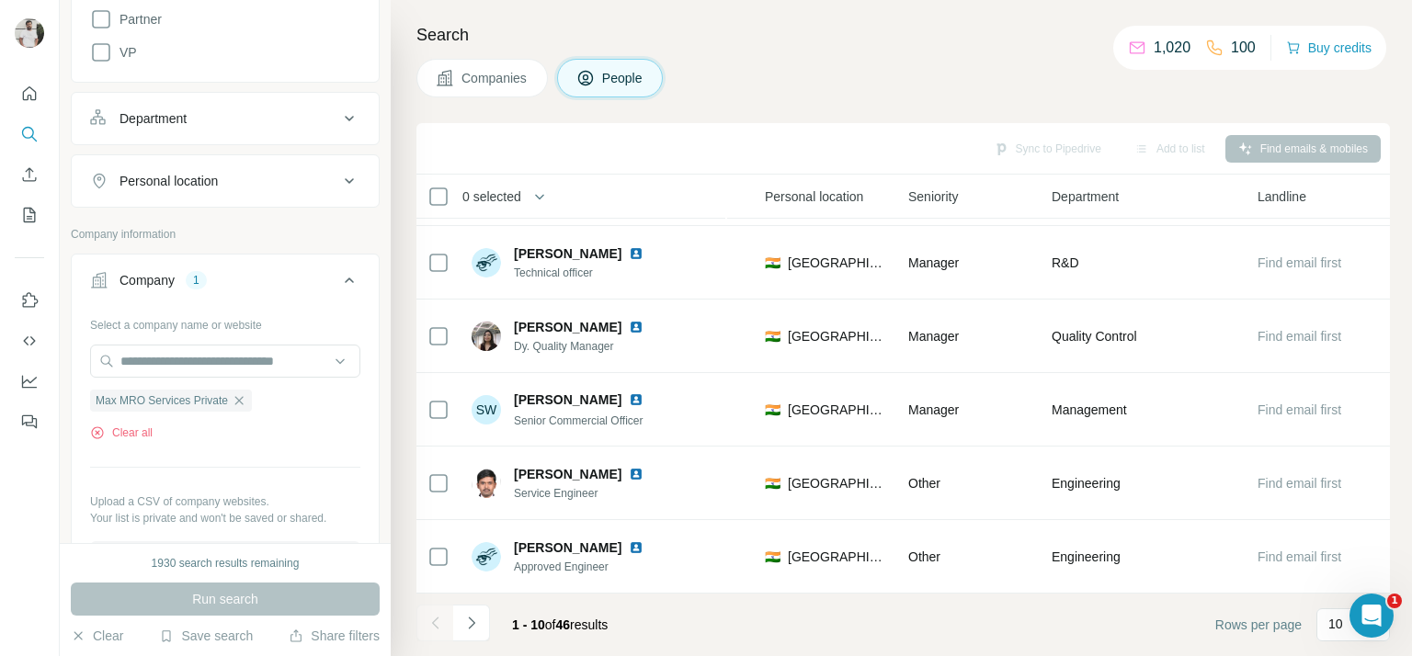
scroll to position [531, 0]
click at [111, 427] on button "Clear all" at bounding box center [121, 431] width 63 height 17
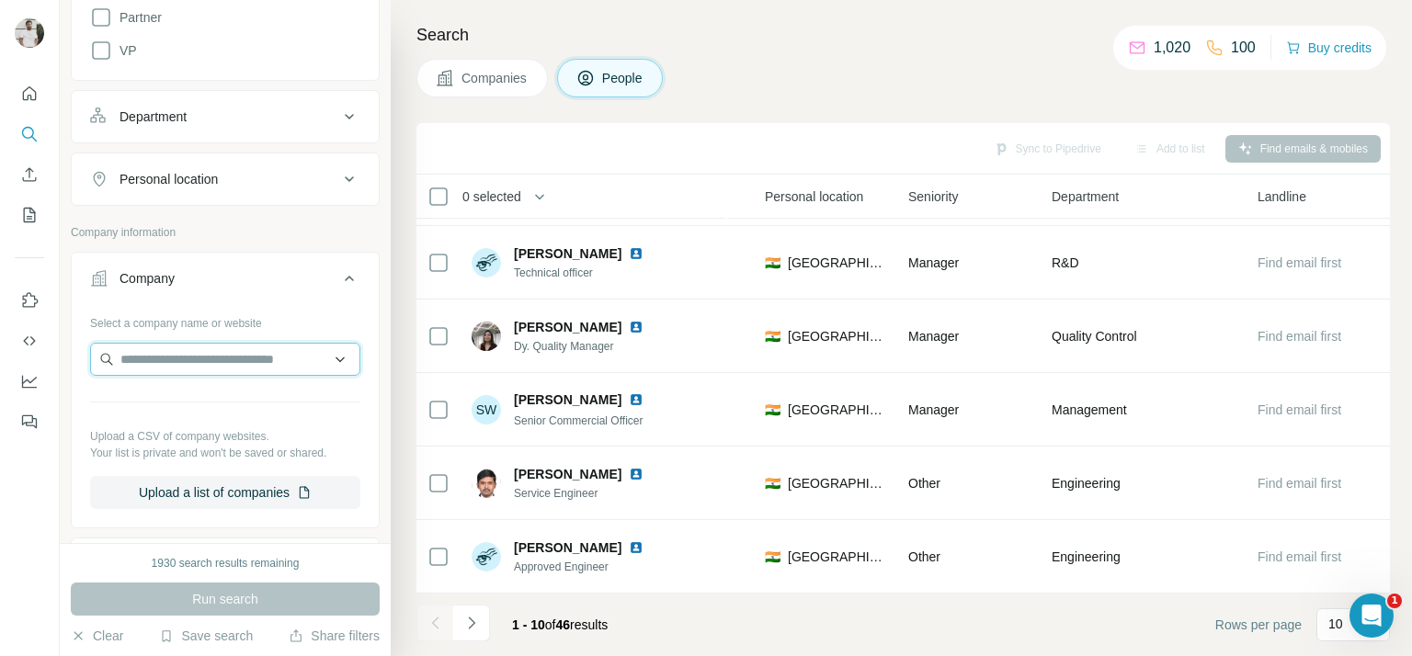
click at [176, 359] on input "text" at bounding box center [225, 359] width 270 height 33
paste input "**********"
type input "**********"
click at [199, 399] on p "Saesl" at bounding box center [186, 398] width 88 height 18
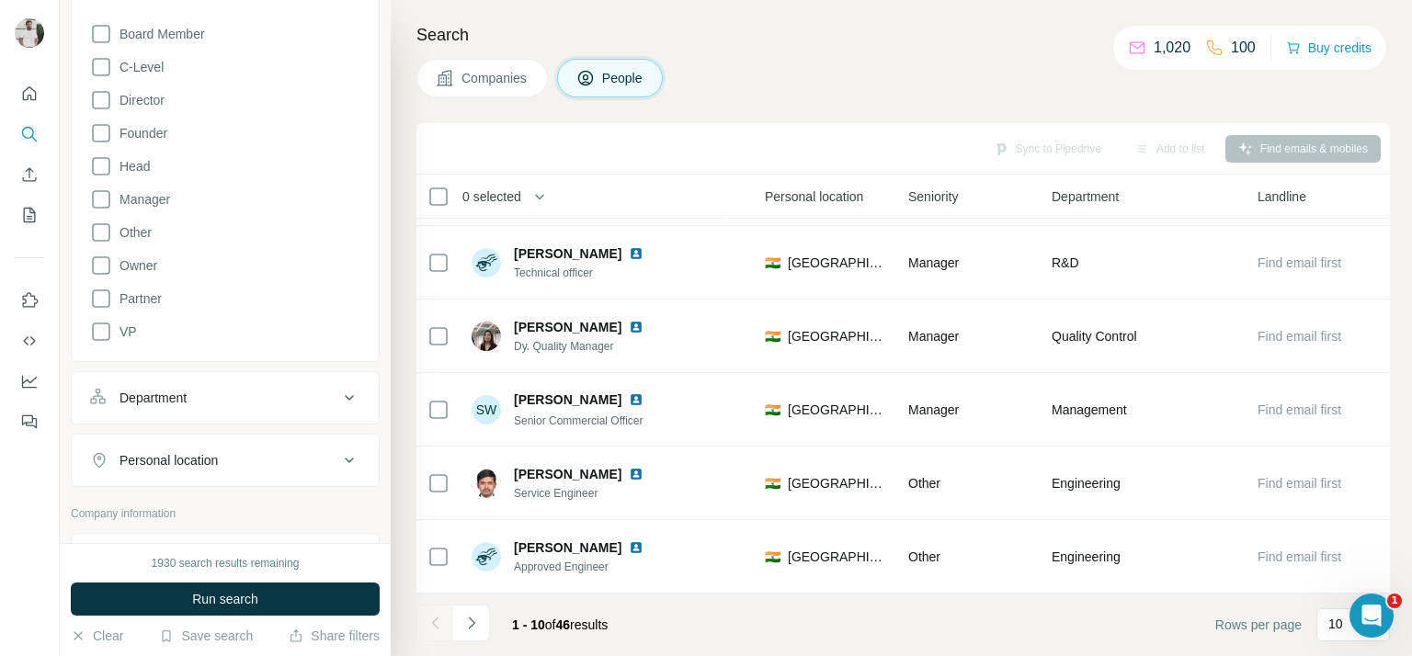
scroll to position [156, 0]
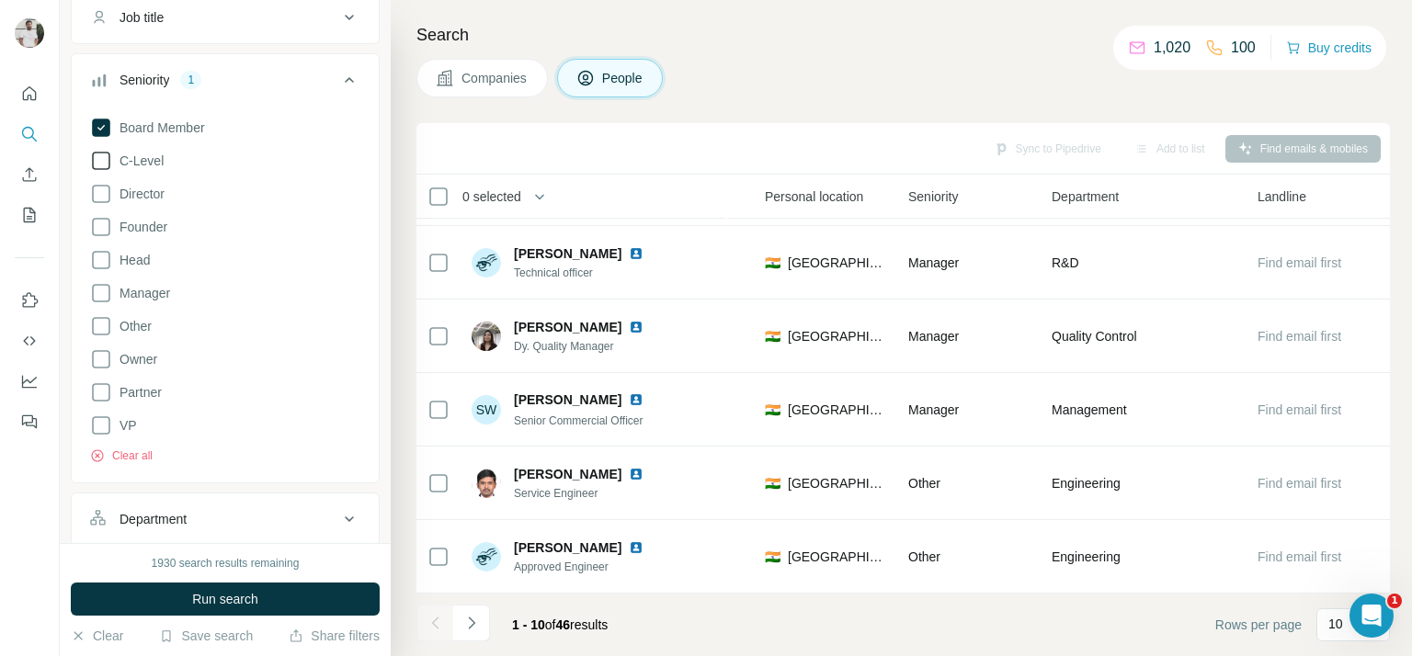
click at [143, 166] on span "C-Level" at bounding box center [137, 161] width 51 height 18
click at [140, 198] on span "Director" at bounding box center [138, 194] width 52 height 18
drag, startPoint x: 136, startPoint y: 253, endPoint x: 139, endPoint y: 267, distance: 14.1
click at [136, 253] on span "Head" at bounding box center [131, 260] width 38 height 18
click at [129, 426] on span "VP" at bounding box center [124, 425] width 25 height 18
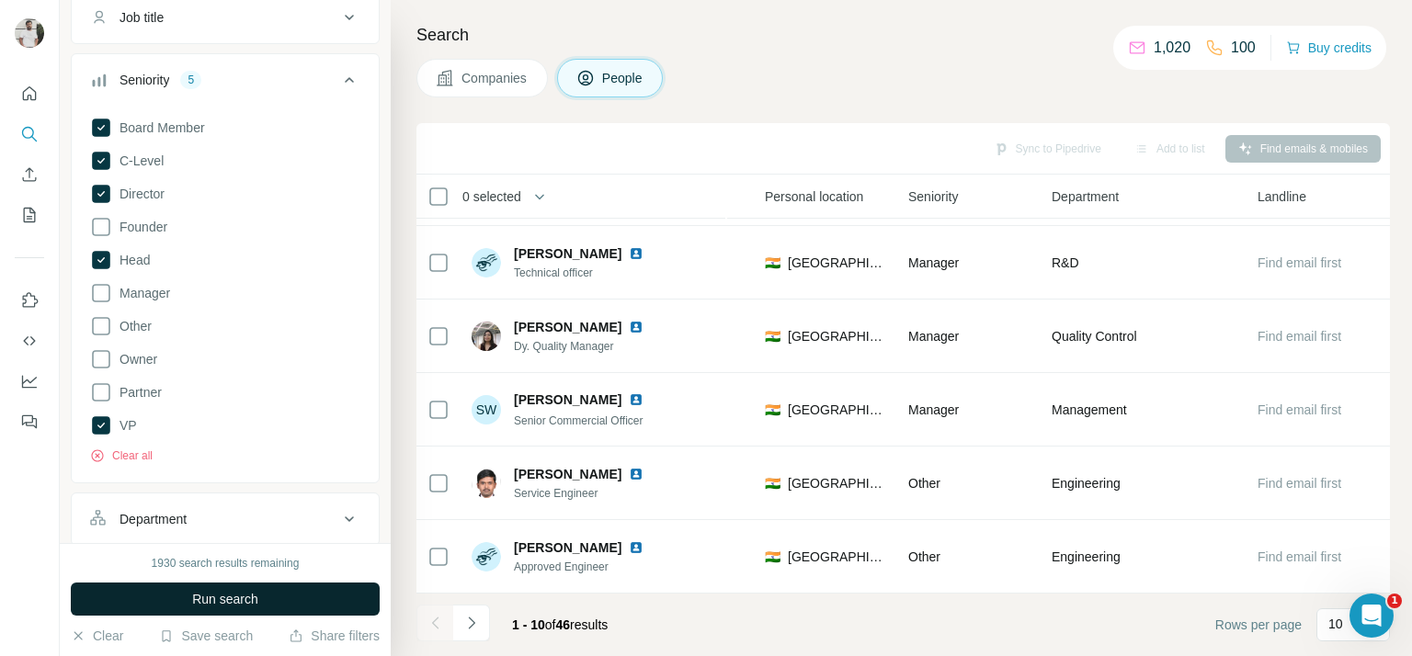
click at [220, 601] on span "Run search" at bounding box center [225, 599] width 66 height 18
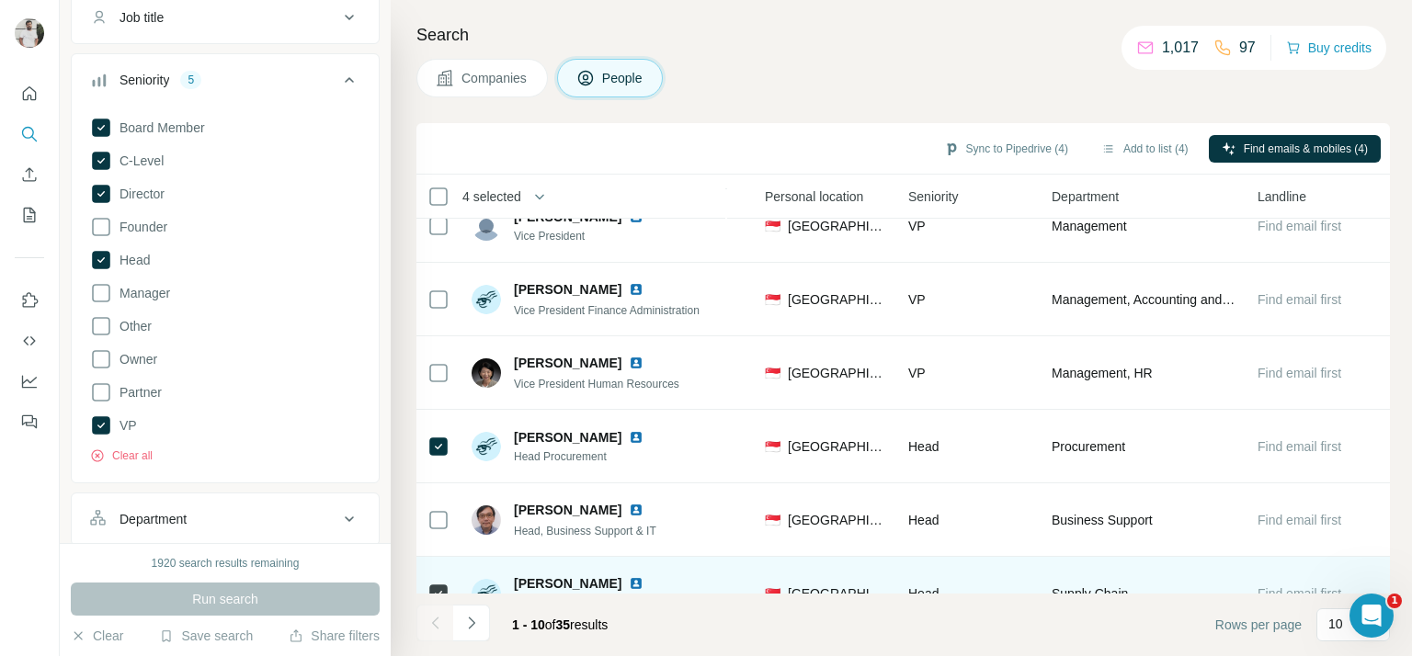
scroll to position [252, 617]
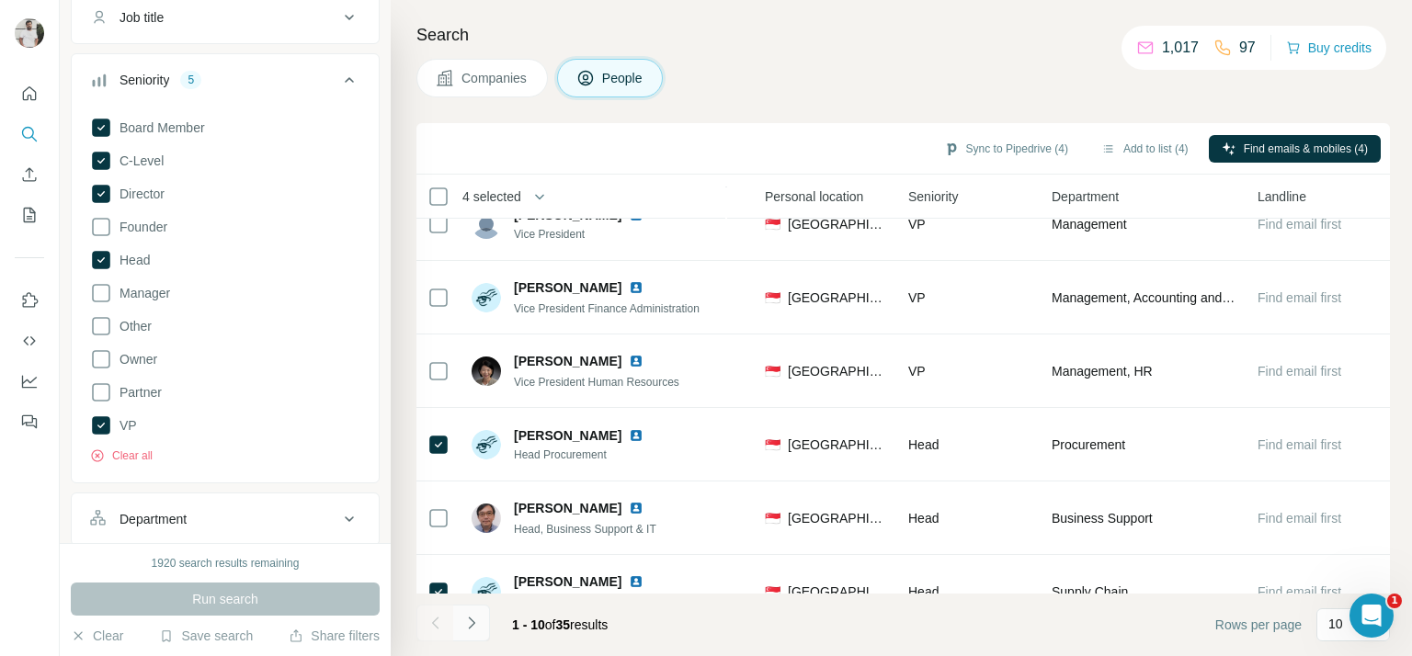
click at [473, 614] on icon "Navigate to next page" at bounding box center [471, 623] width 18 height 18
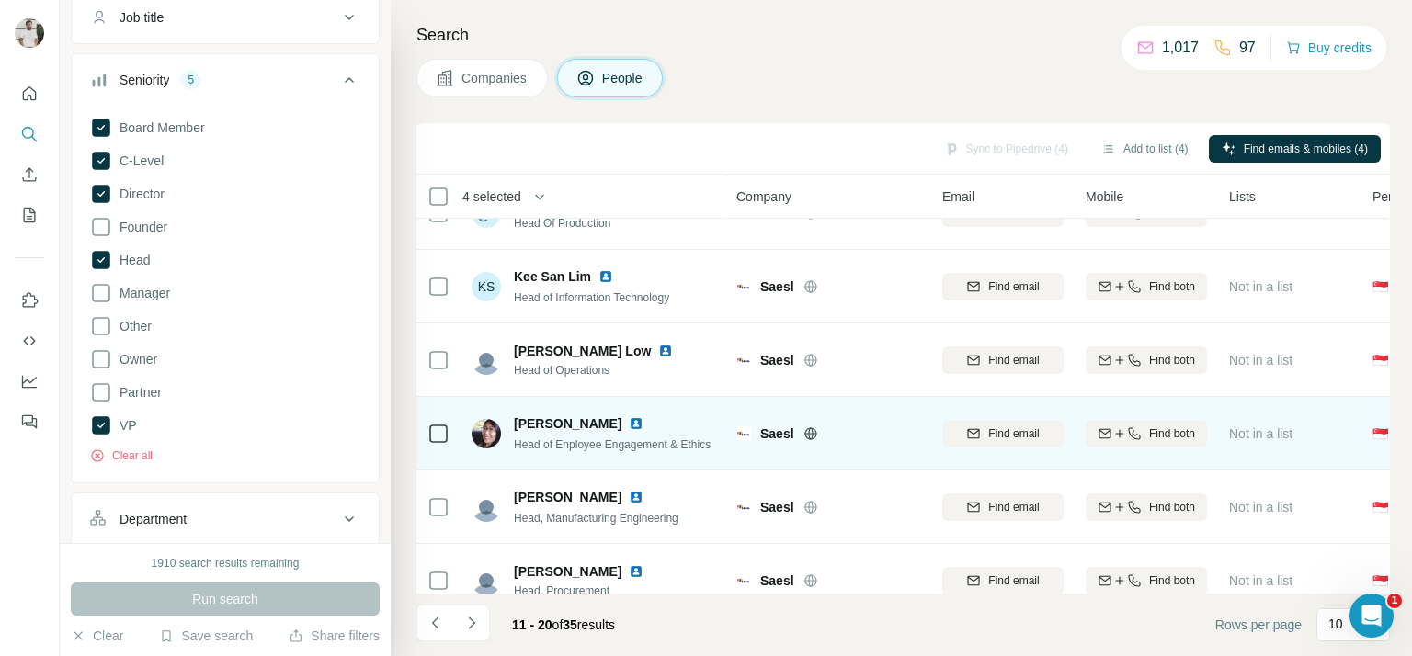
scroll to position [370, 0]
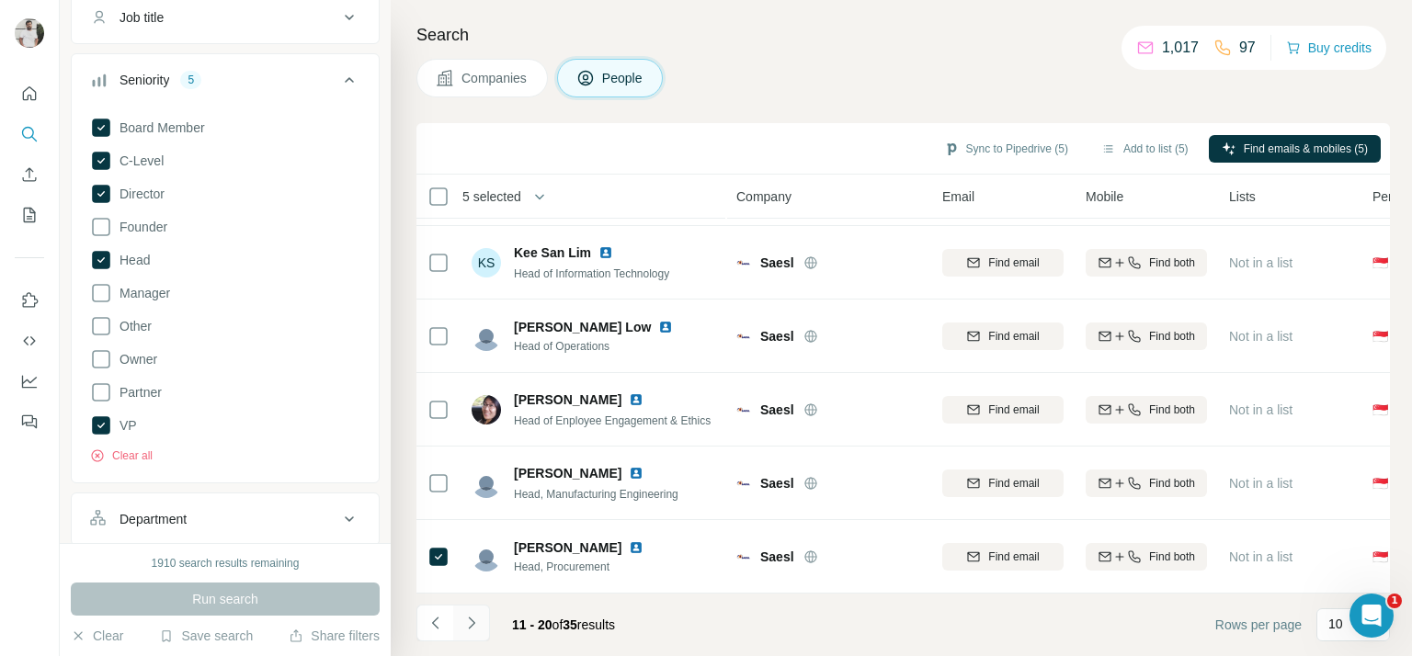
click at [467, 620] on icon "Navigate to next page" at bounding box center [471, 623] width 18 height 18
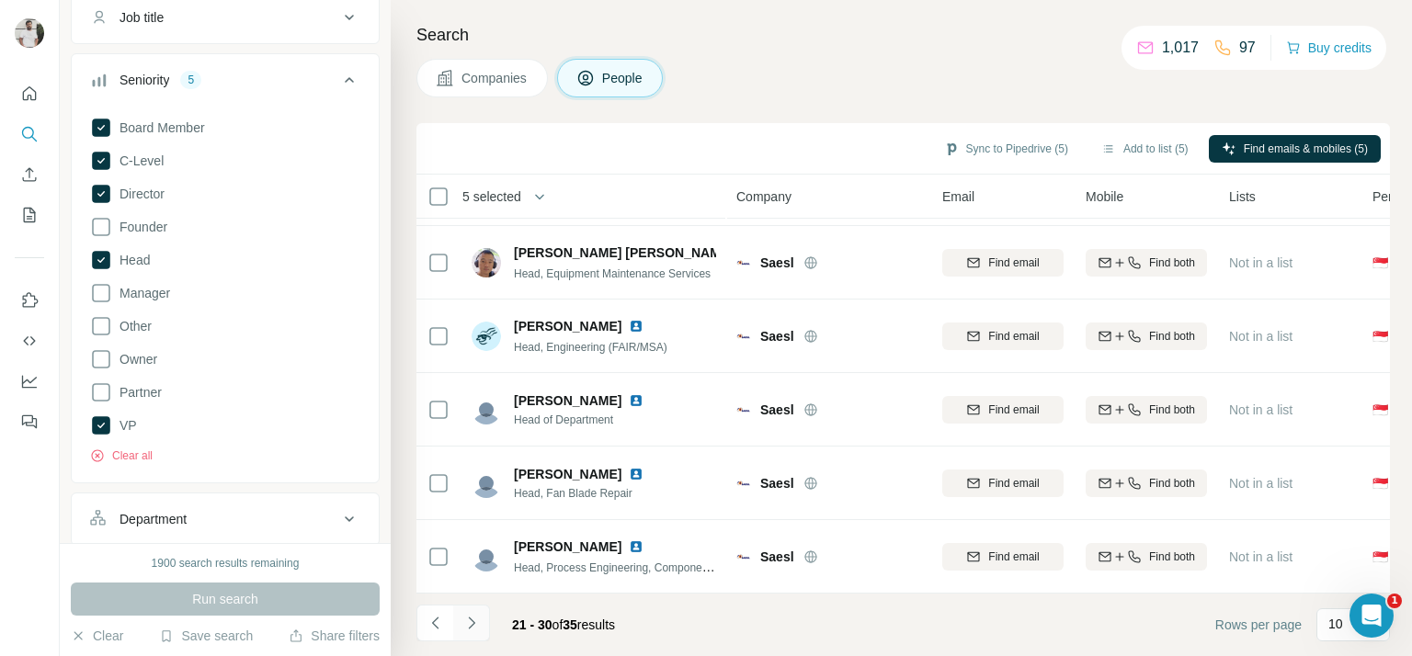
click at [478, 616] on icon "Navigate to next page" at bounding box center [471, 623] width 18 height 18
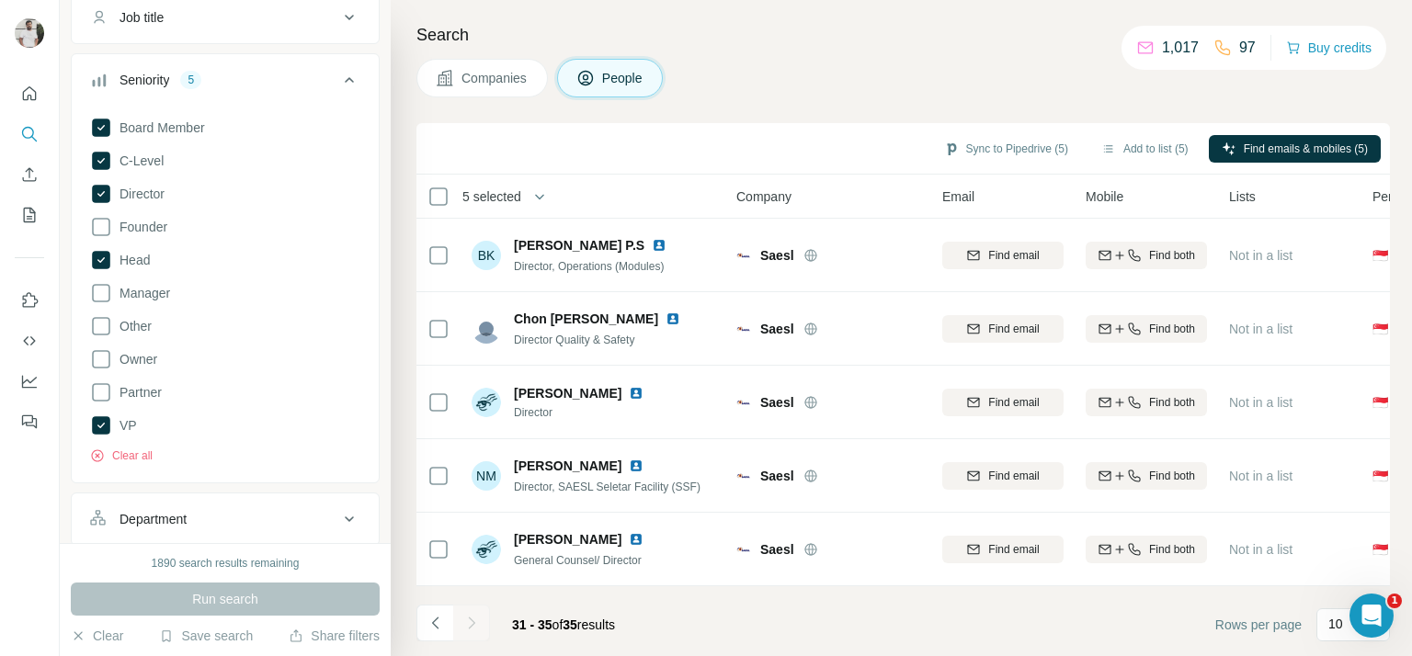
scroll to position [0, 0]
click at [1147, 148] on button "Add to list (5)" at bounding box center [1144, 149] width 113 height 28
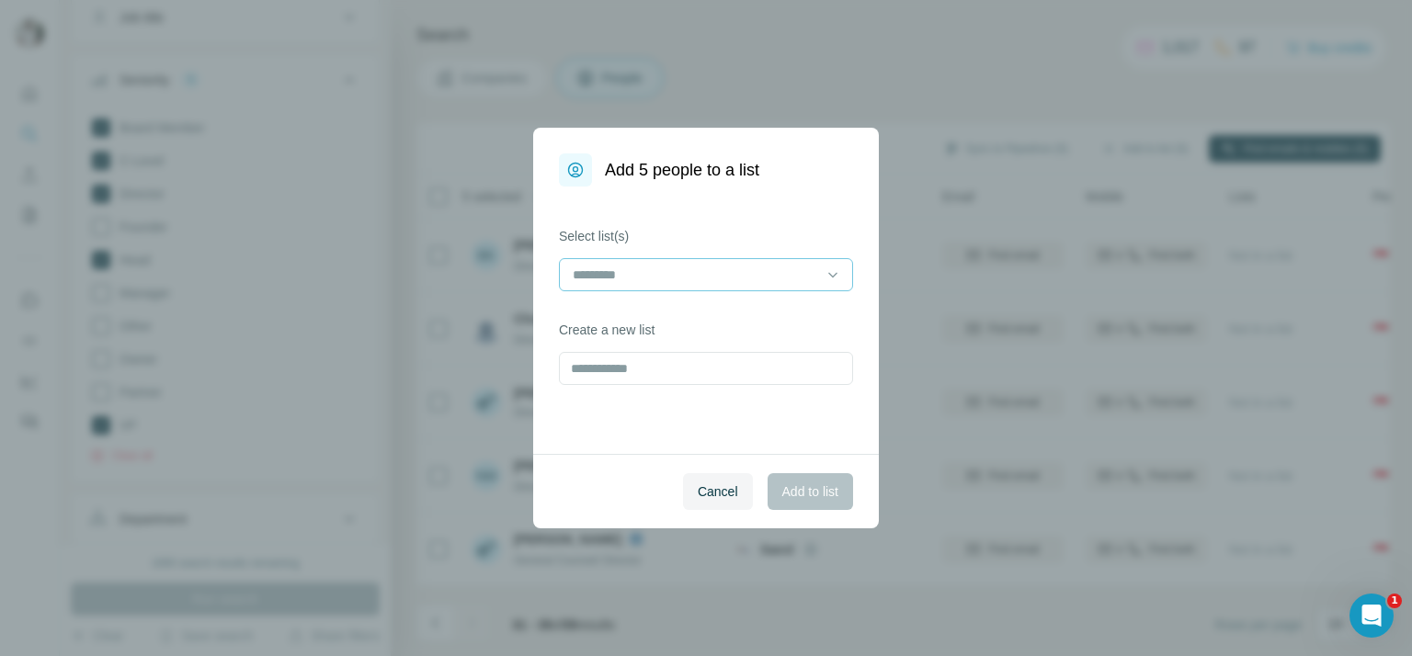
click at [721, 271] on input at bounding box center [695, 275] width 248 height 20
click at [692, 321] on p "MRO Asia Pacific Exhibitor List" at bounding box center [663, 316] width 176 height 18
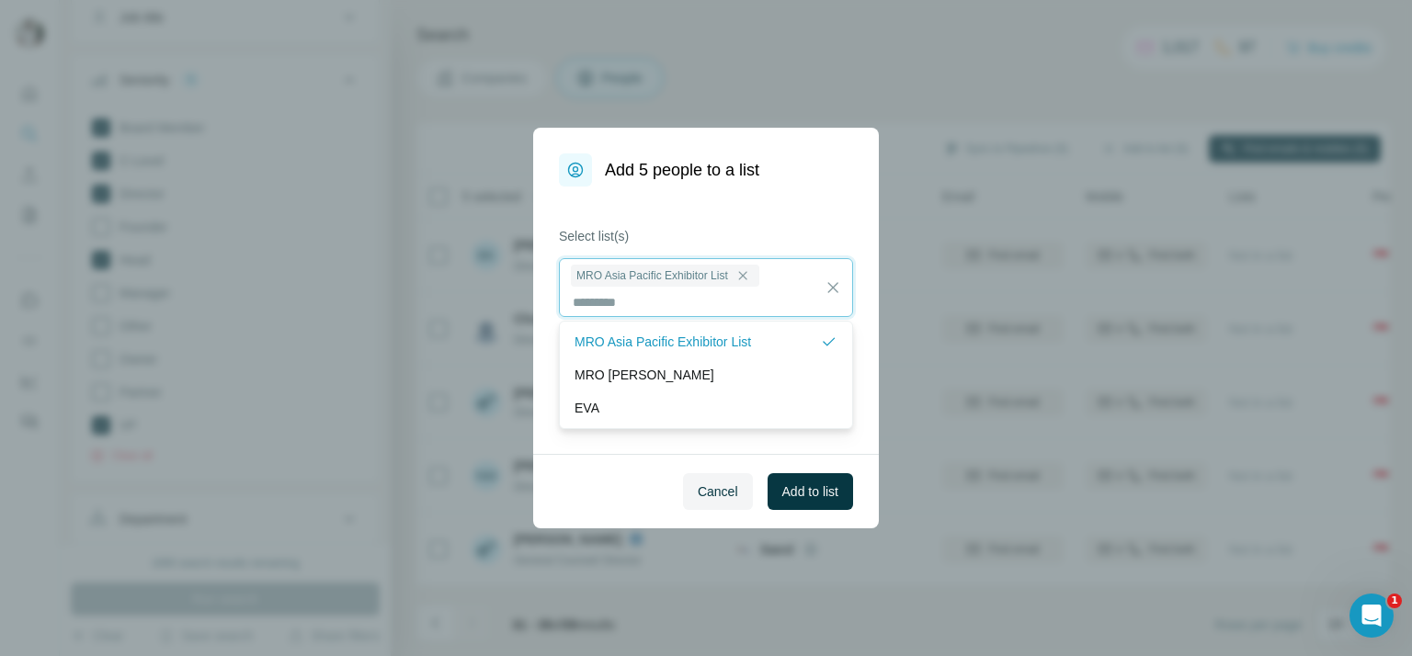
scroll to position [1, 0]
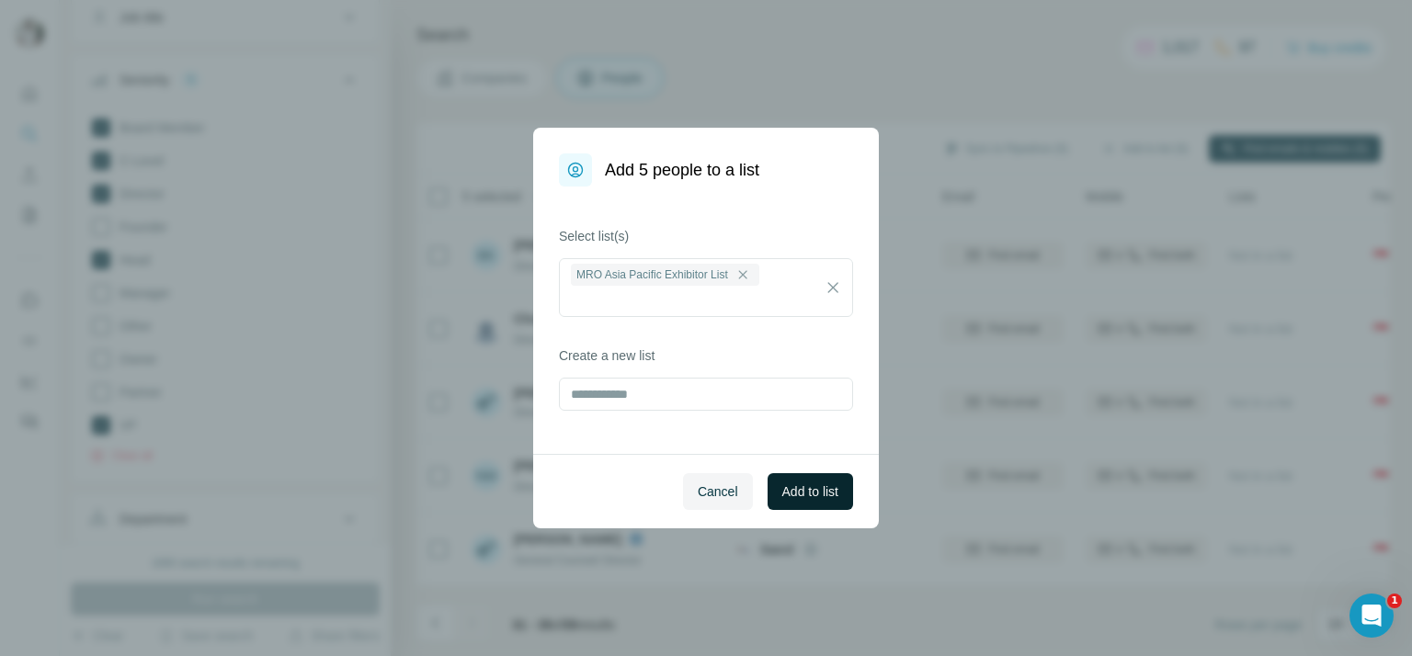
click at [774, 479] on button "Add to list" at bounding box center [810, 491] width 85 height 37
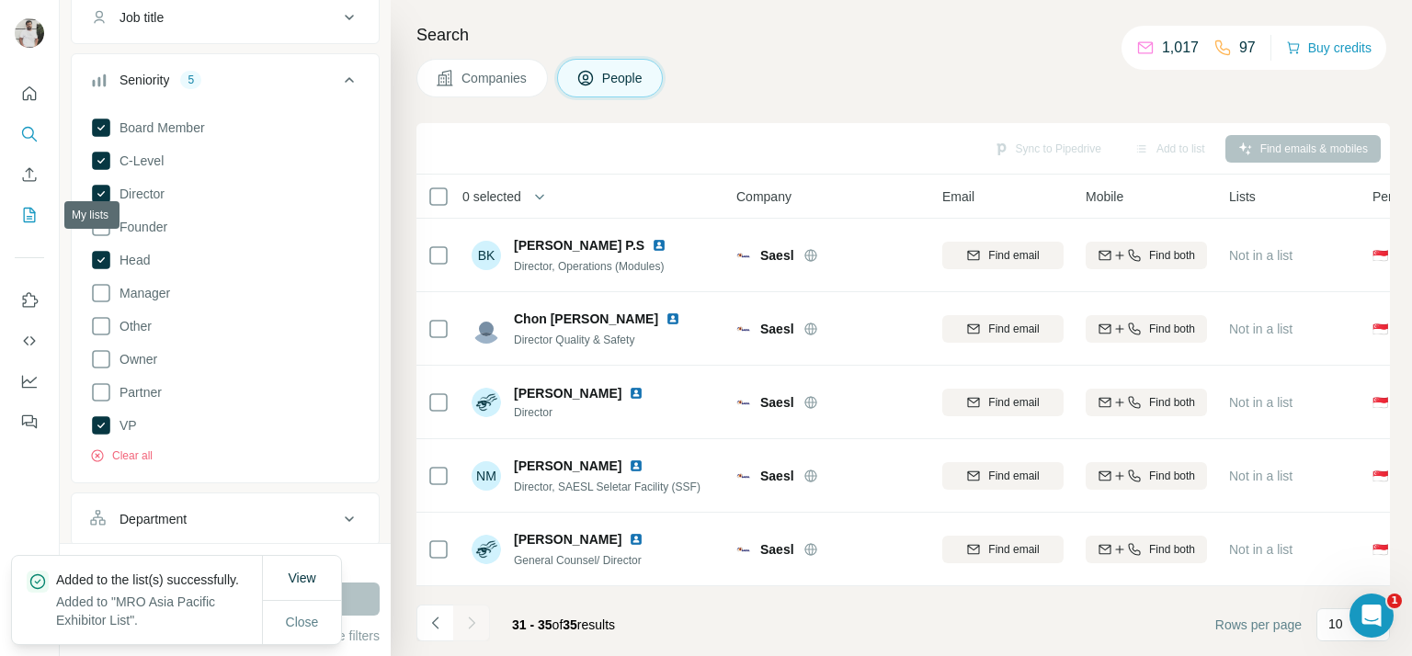
click at [34, 218] on icon "My lists" at bounding box center [30, 215] width 12 height 15
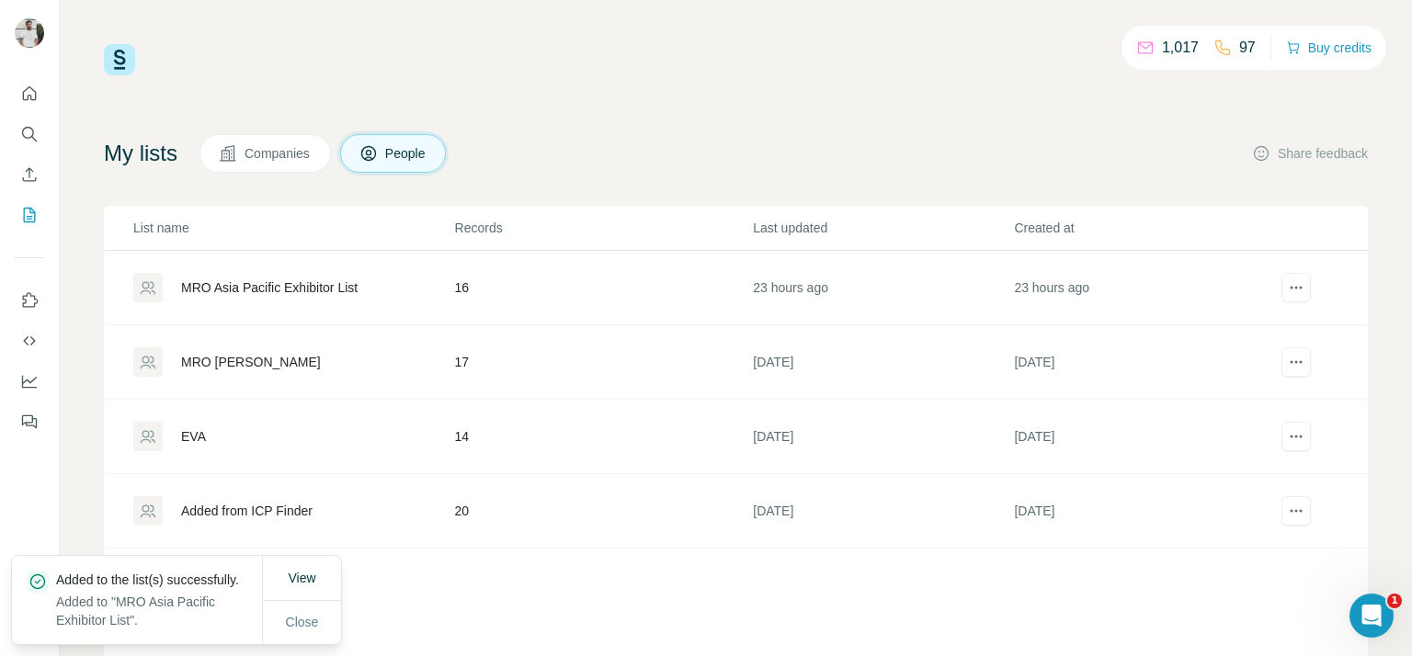
click at [287, 283] on div "MRO Asia Pacific Exhibitor List" at bounding box center [269, 288] width 176 height 18
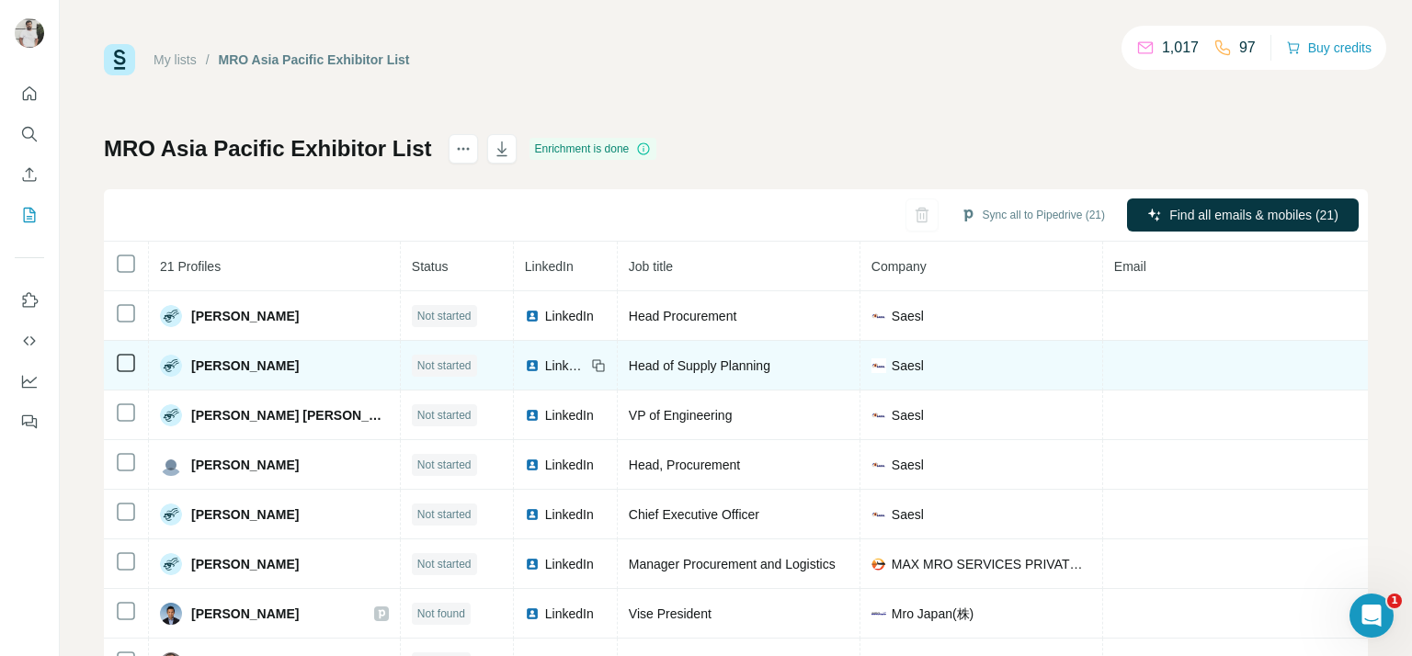
scroll to position [66, 0]
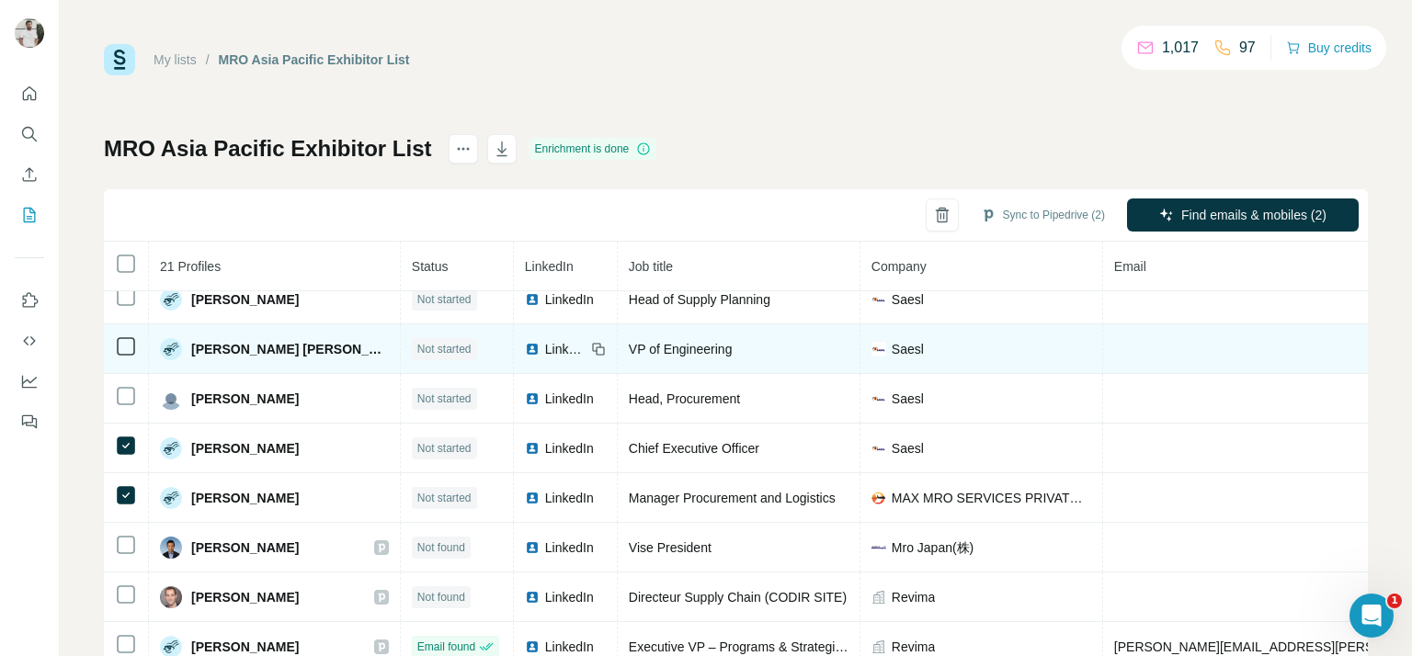
click at [129, 385] on div at bounding box center [126, 396] width 22 height 22
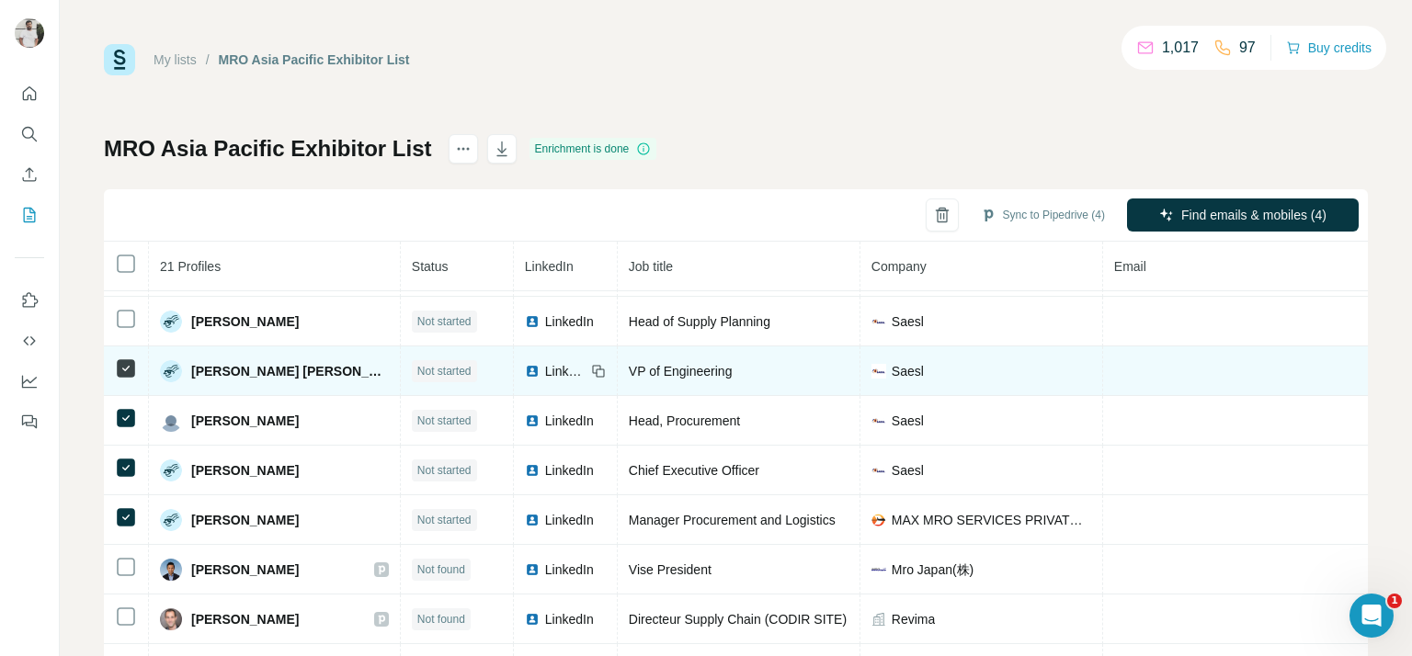
scroll to position [0, 0]
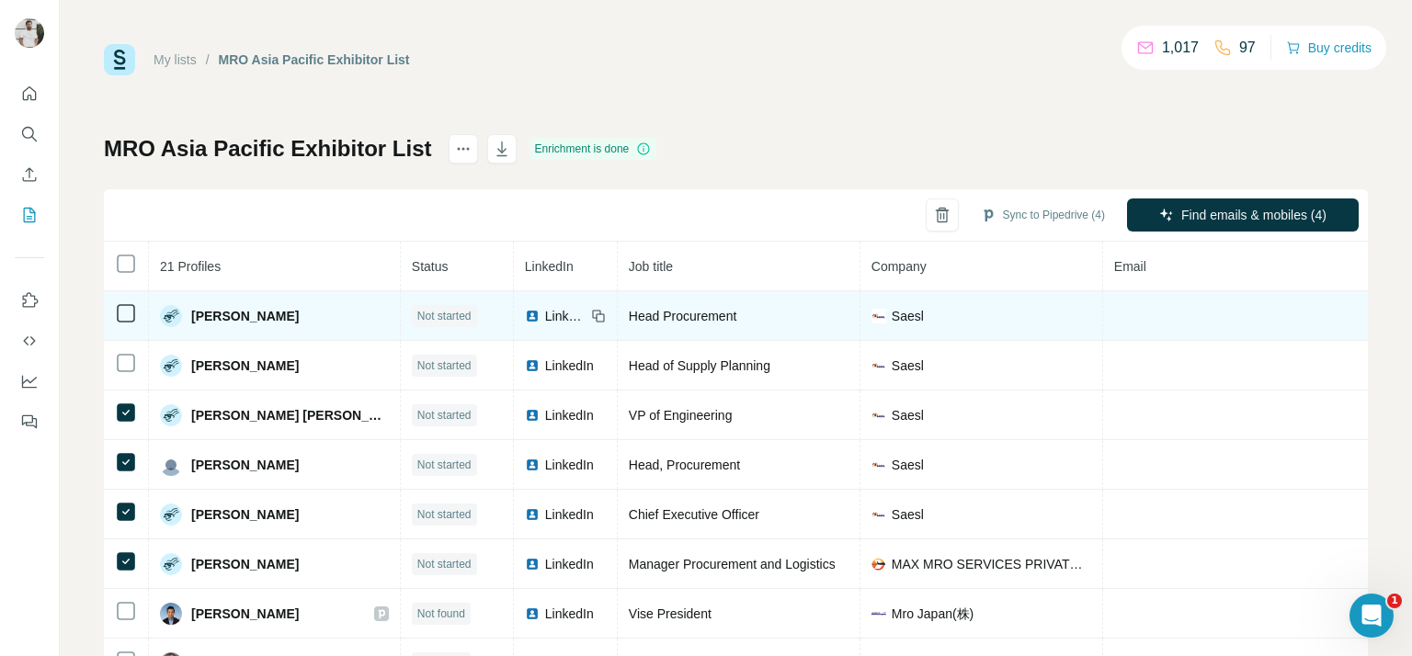
click at [121, 326] on td at bounding box center [126, 316] width 45 height 50
click at [121, 322] on div at bounding box center [126, 313] width 22 height 22
drag, startPoint x: 121, startPoint y: 323, endPoint x: 126, endPoint y: 302, distance: 20.7
click at [126, 302] on div at bounding box center [126, 313] width 22 height 22
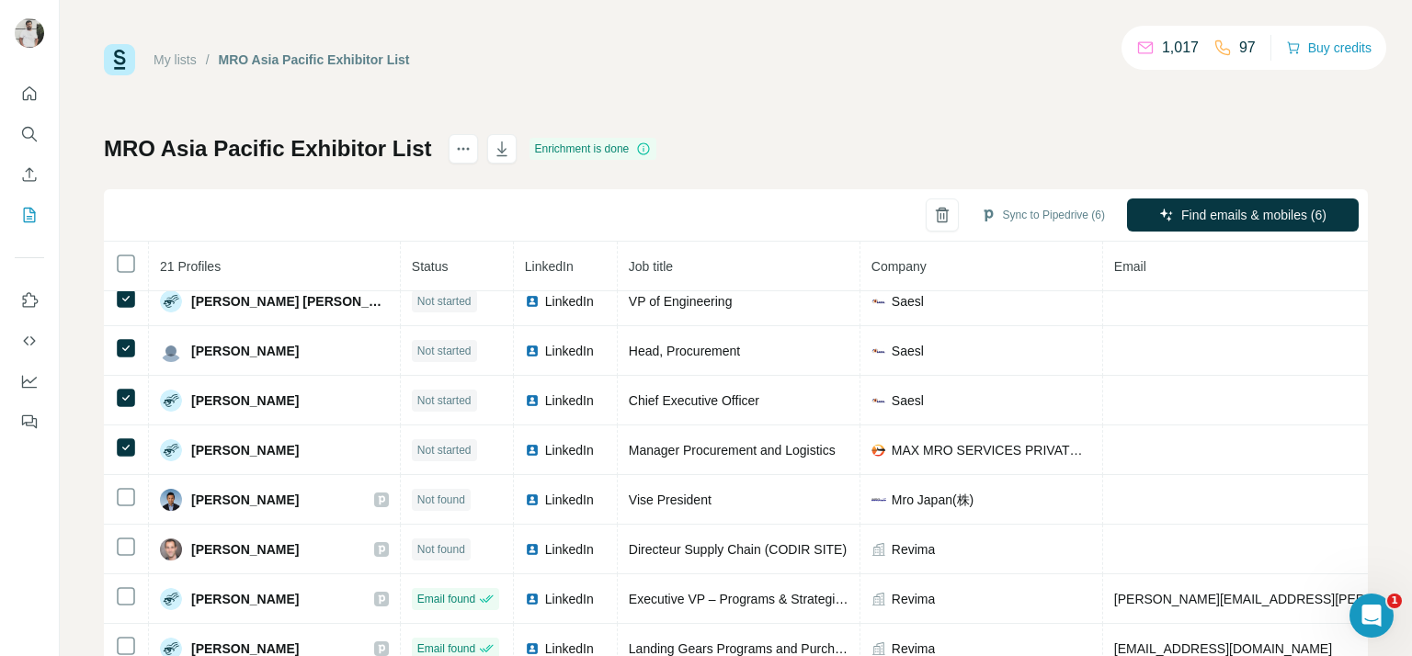
scroll to position [116, 0]
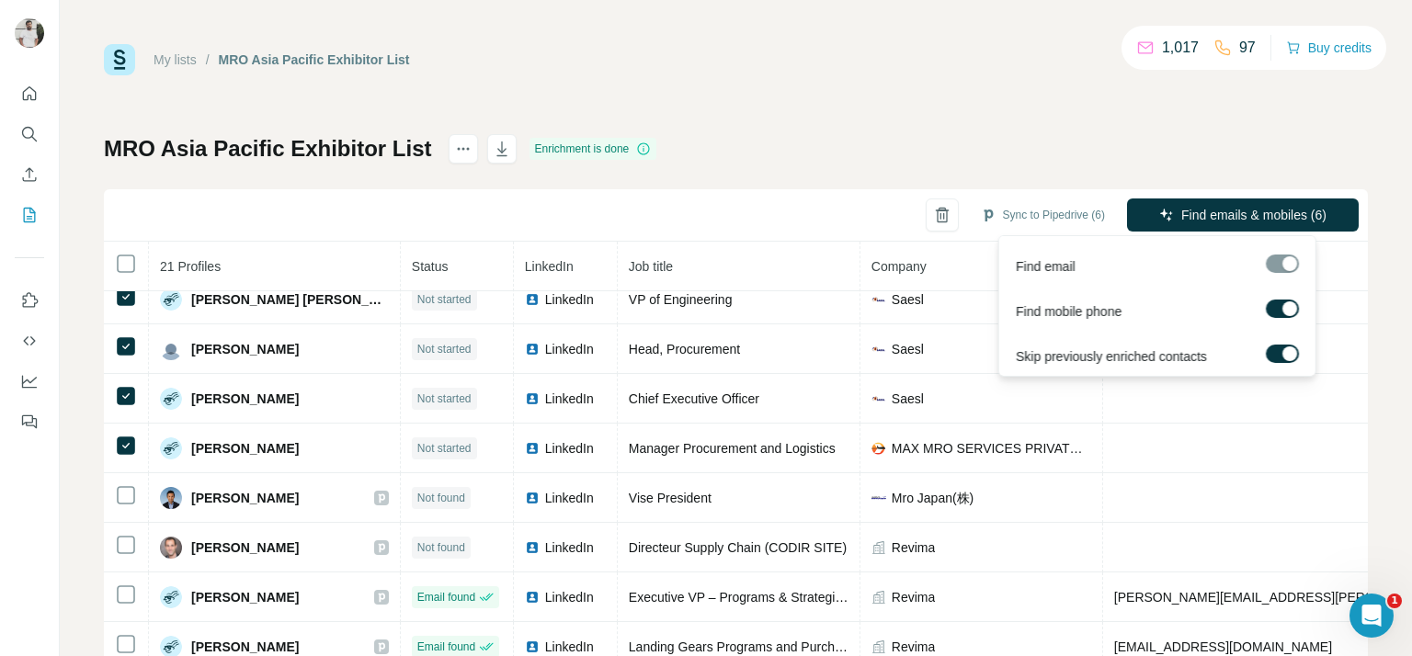
click at [1280, 305] on label at bounding box center [1282, 309] width 33 height 18
click at [1280, 209] on span "Find emails (6)" at bounding box center [1285, 215] width 85 height 18
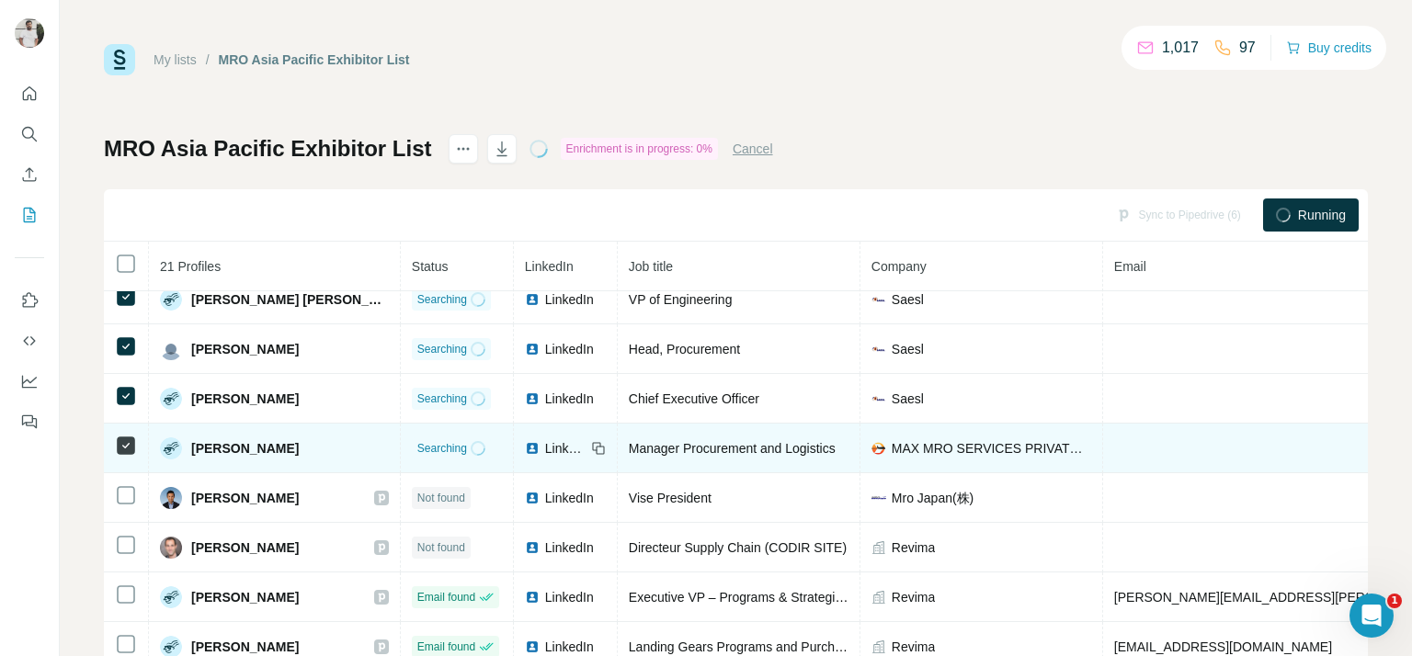
click at [596, 450] on icon at bounding box center [600, 450] width 8 height 8
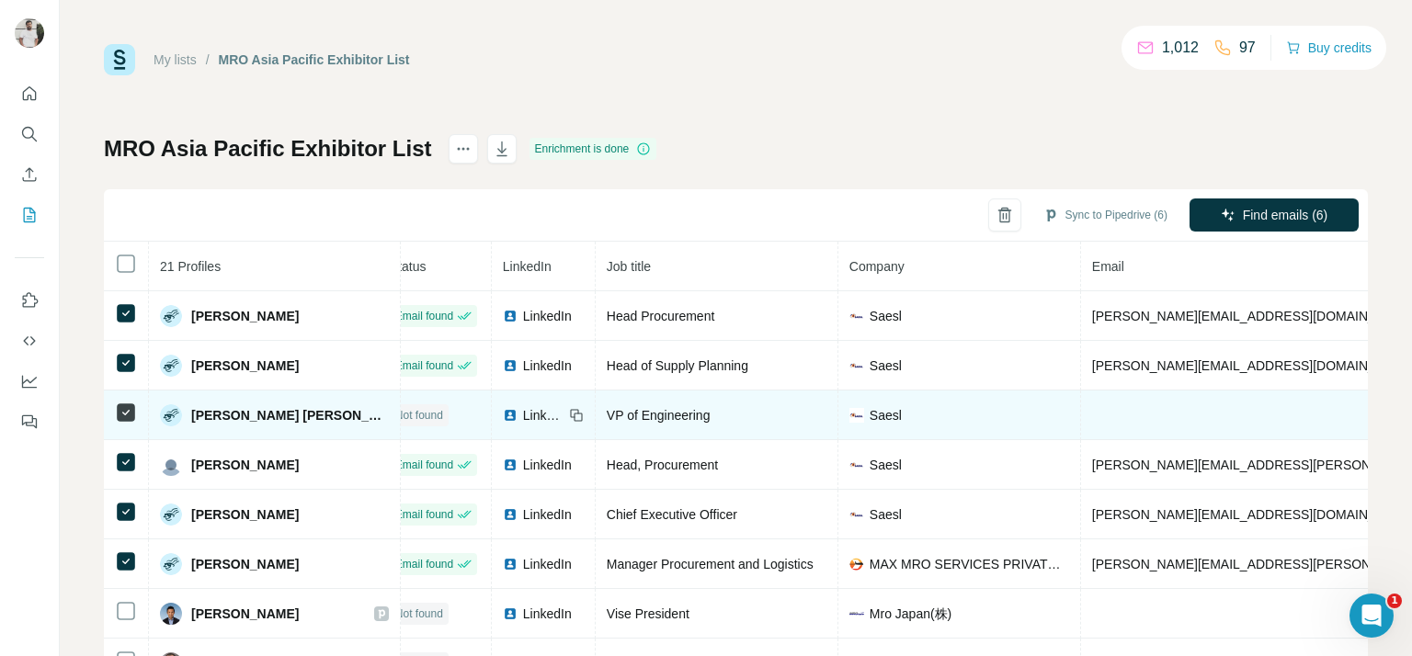
scroll to position [0, 0]
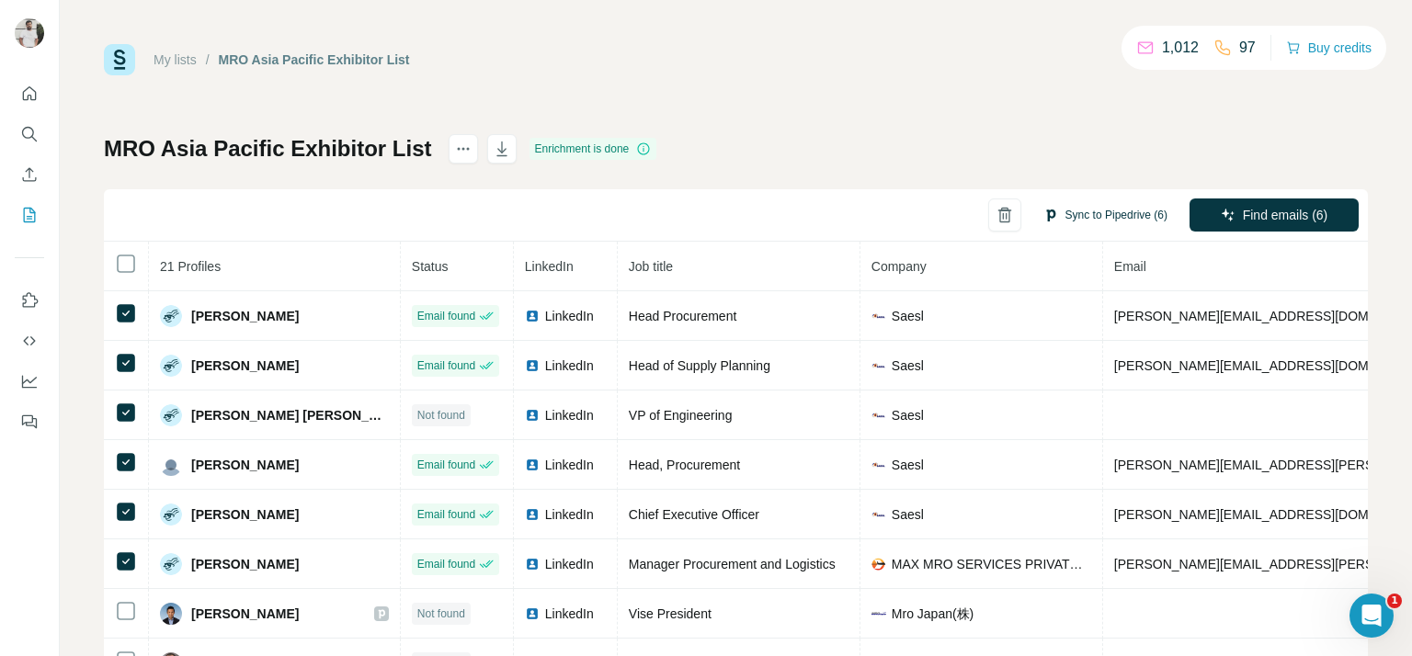
click at [1085, 216] on button "Sync to Pipedrive (6)" at bounding box center [1105, 215] width 150 height 28
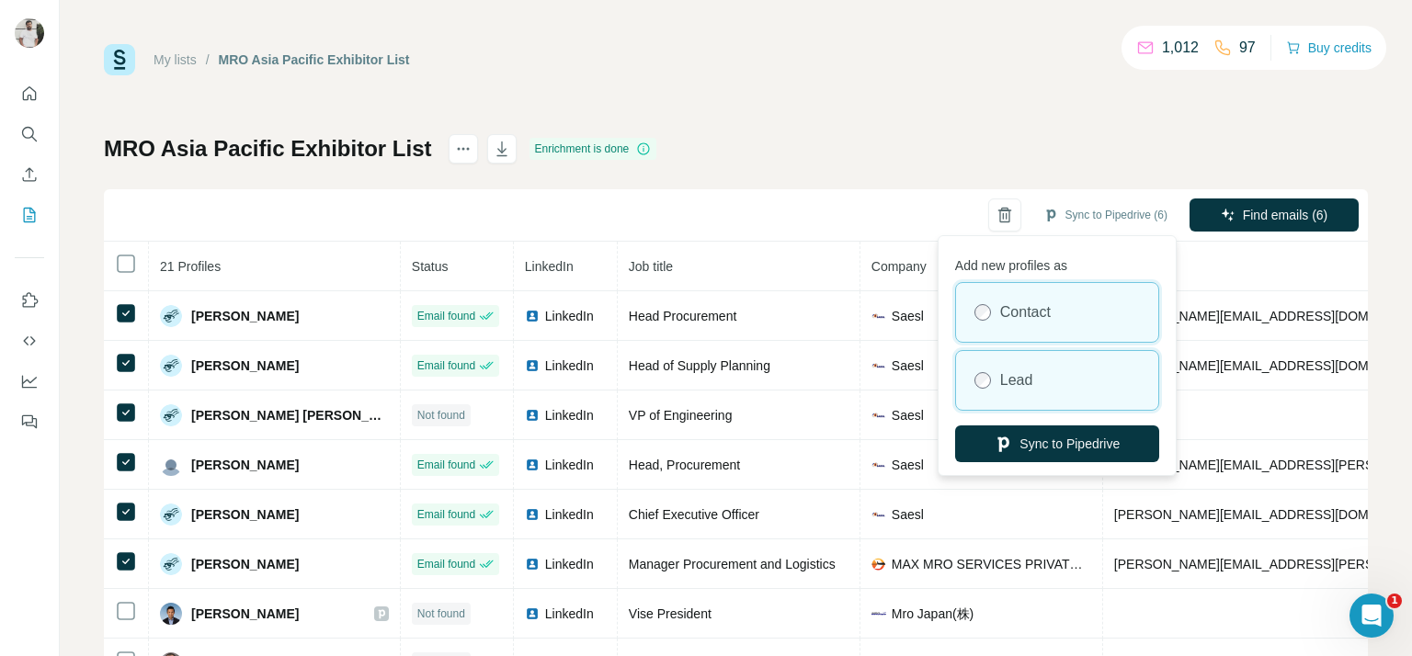
click at [1031, 381] on label "Lead" at bounding box center [1016, 381] width 33 height 22
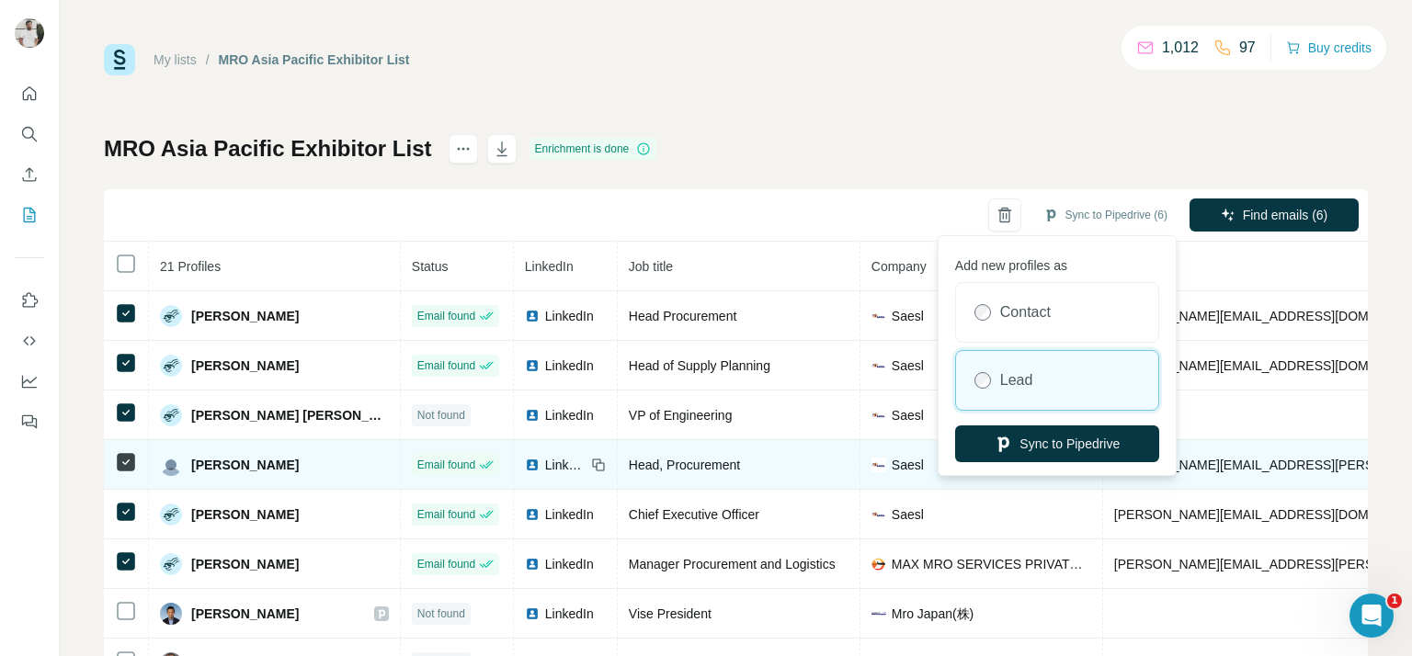
click at [1043, 437] on button "Sync to Pipedrive" at bounding box center [1057, 444] width 204 height 37
